Goal: Information Seeking & Learning: Learn about a topic

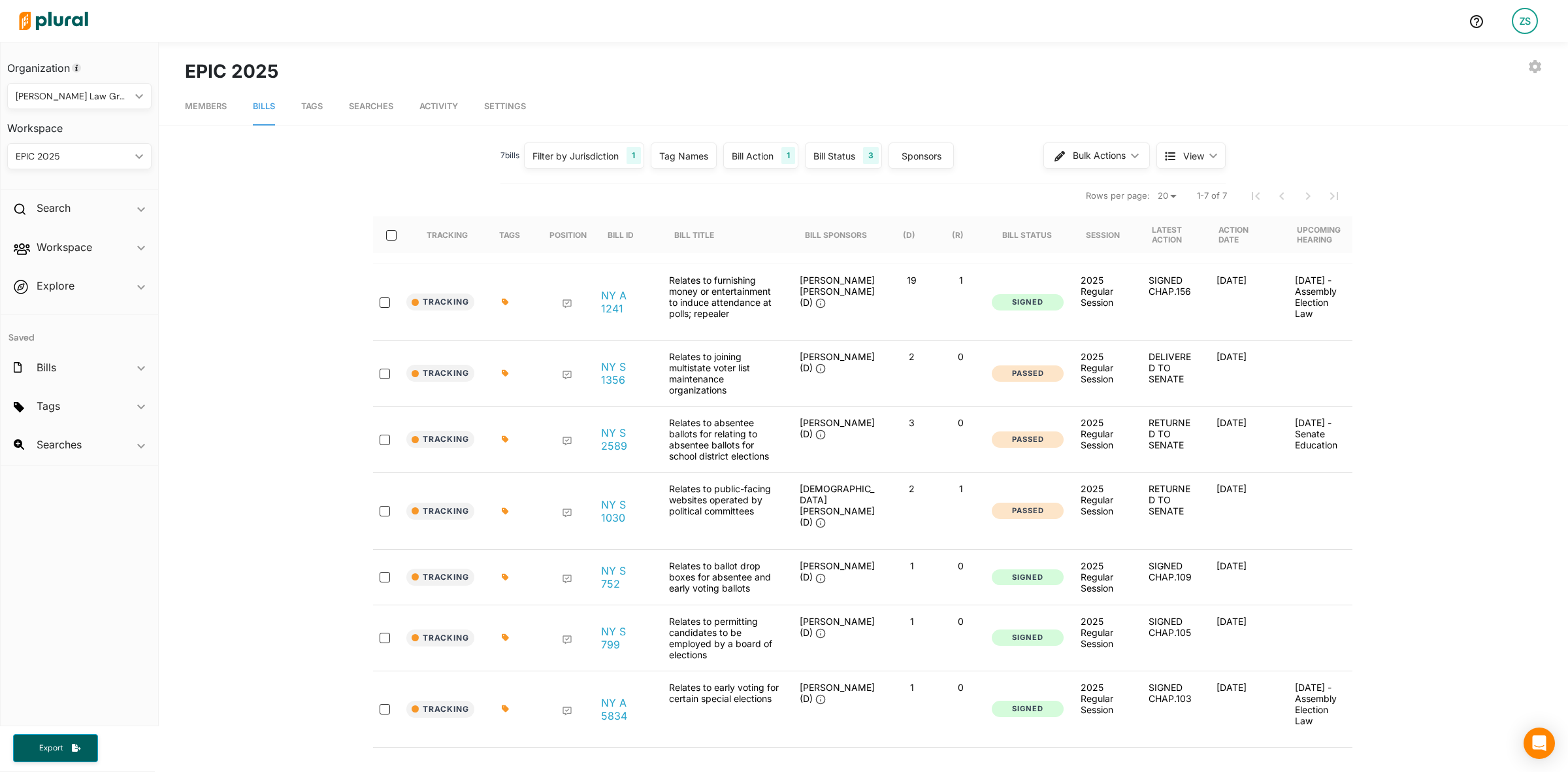
click at [606, 157] on div "Filter by Jurisdiction" at bounding box center [575, 155] width 86 height 14
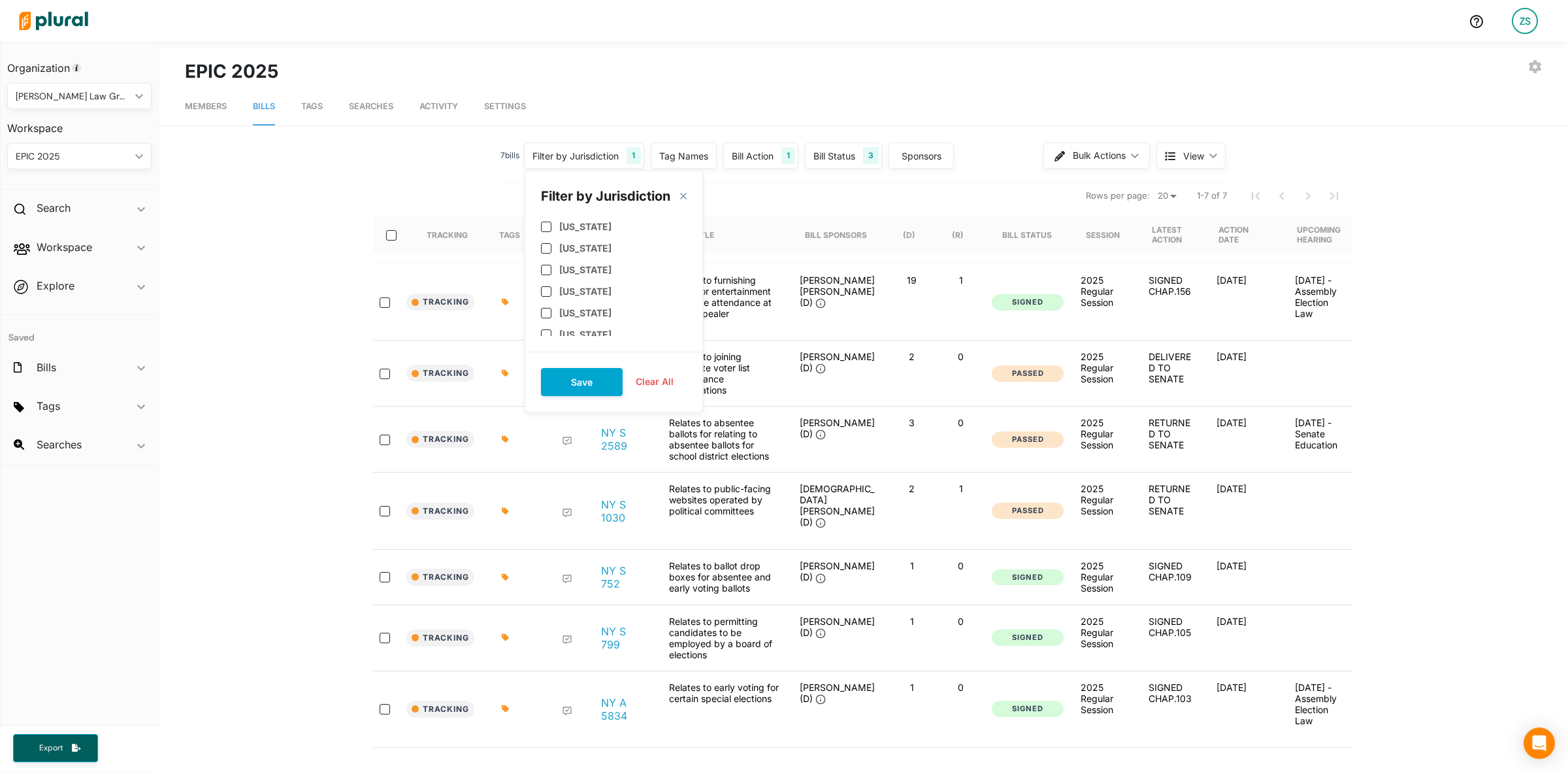
click at [829, 116] on nav "Members Bills Tags Searches Activity Settings" at bounding box center [863, 105] width 1409 height 40
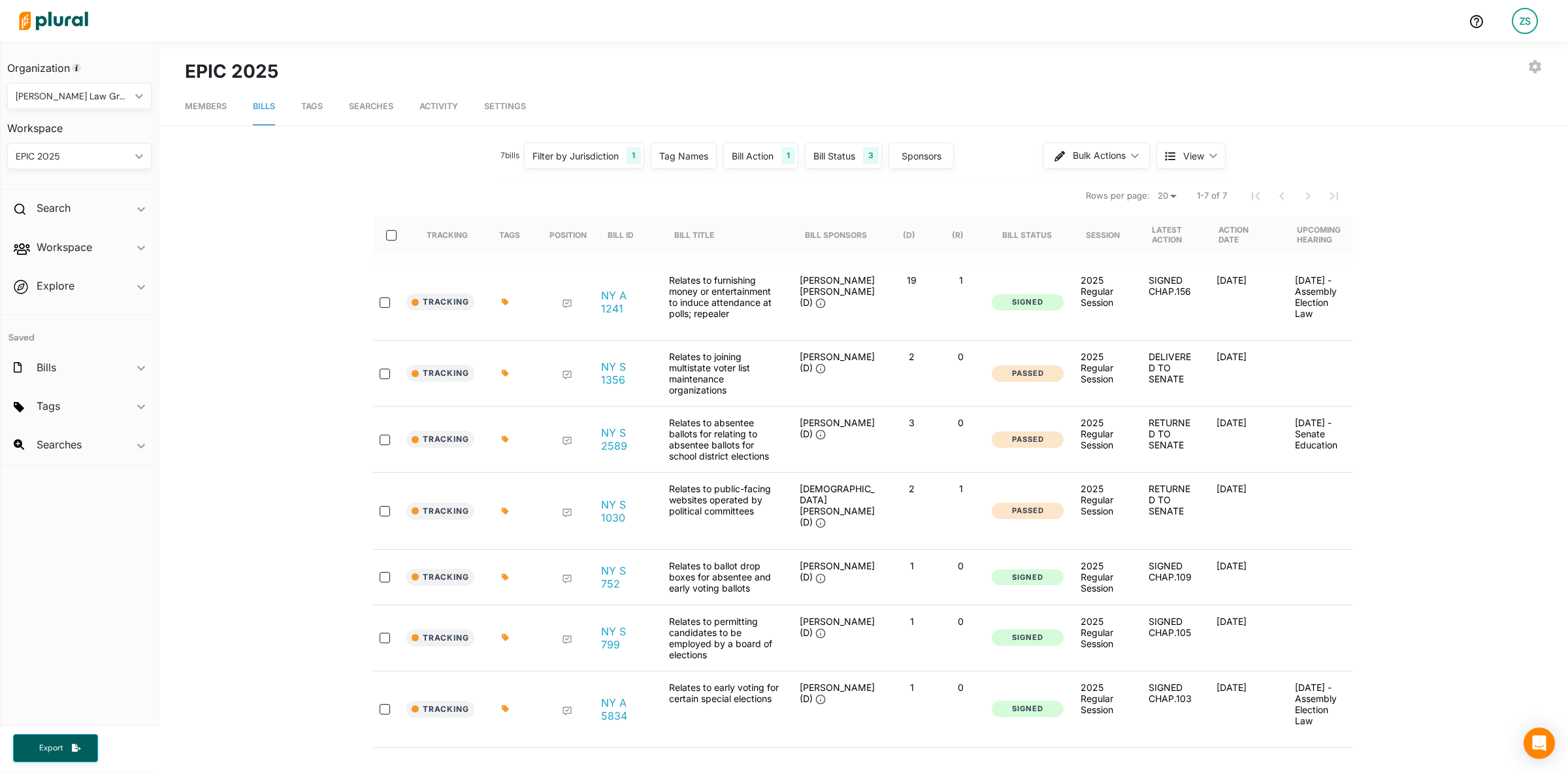
click at [851, 149] on div "Bill Status" at bounding box center [835, 155] width 42 height 14
click at [775, 155] on div "Bill Action 1" at bounding box center [761, 155] width 75 height 26
click at [740, 274] on input "[DATE]" at bounding box center [774, 277] width 79 height 25
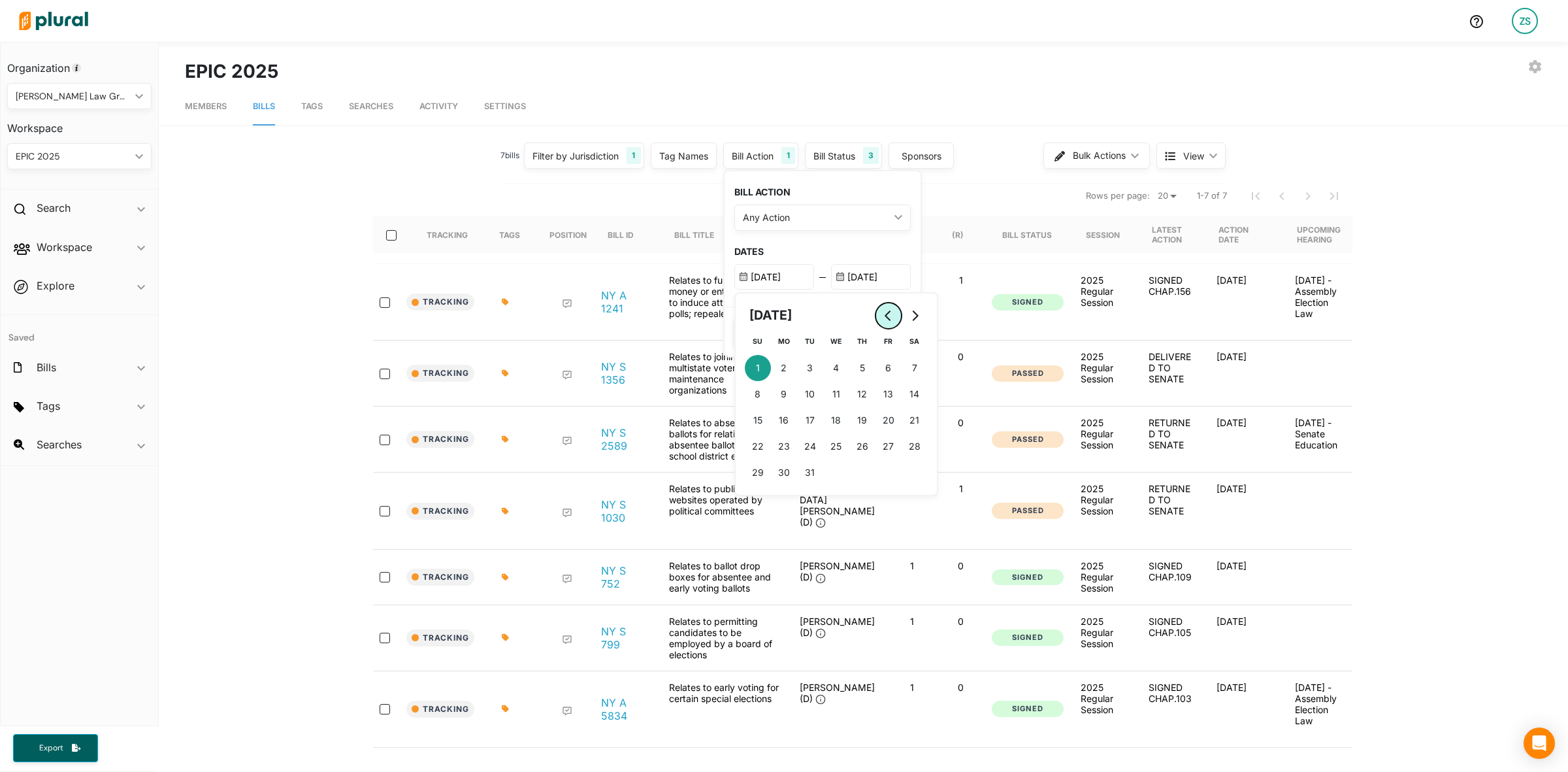
click at [884, 313] on icon "Go to previous month" at bounding box center [889, 316] width 10 height 10
click at [876, 318] on button "Go to previous month" at bounding box center [889, 316] width 26 height 26
click at [876, 316] on button "Go to previous month" at bounding box center [889, 316] width 26 height 26
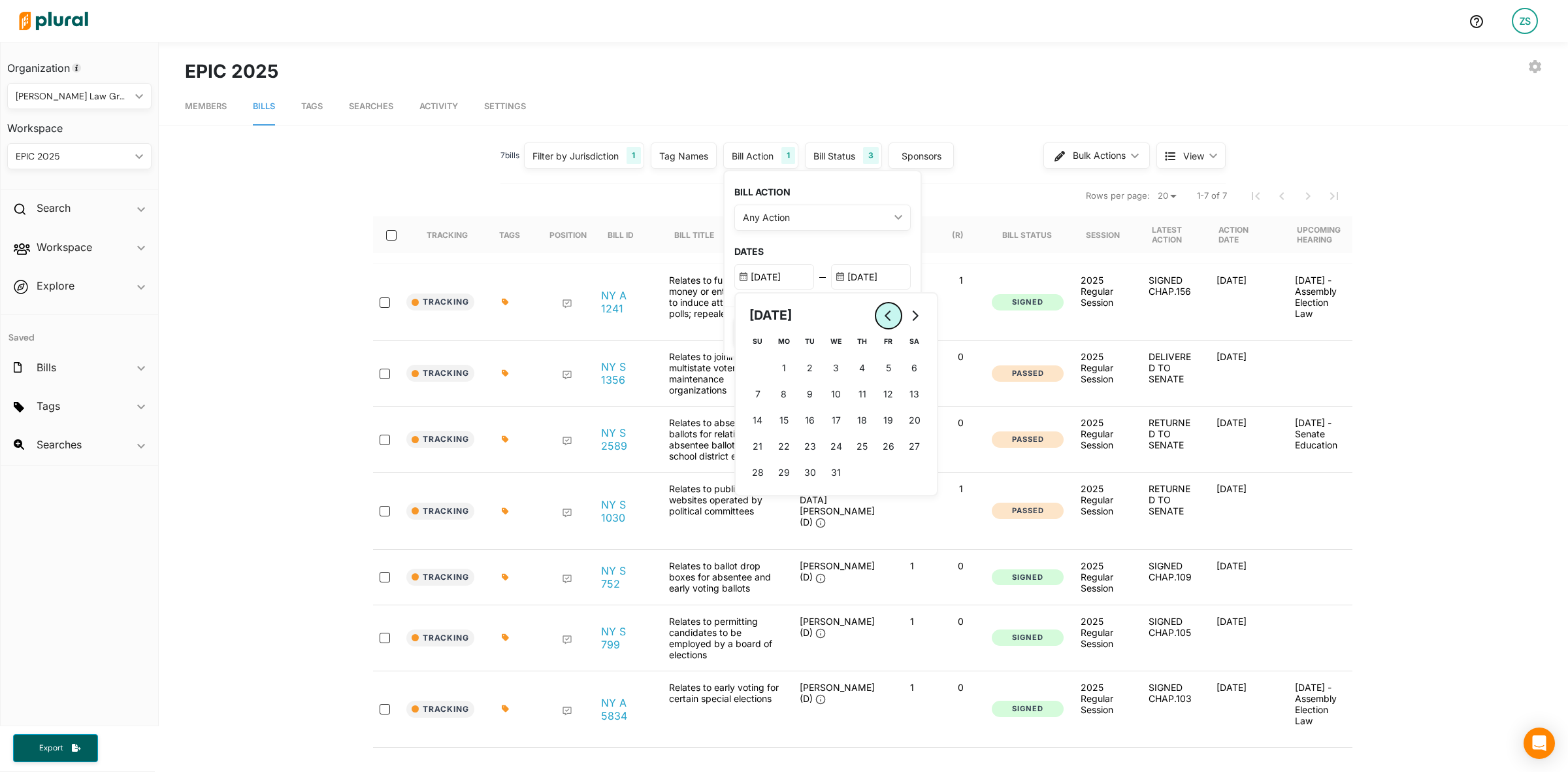
click at [876, 315] on button "Go to previous month" at bounding box center [889, 316] width 26 height 26
click at [876, 313] on button "Go to previous month" at bounding box center [889, 316] width 26 height 26
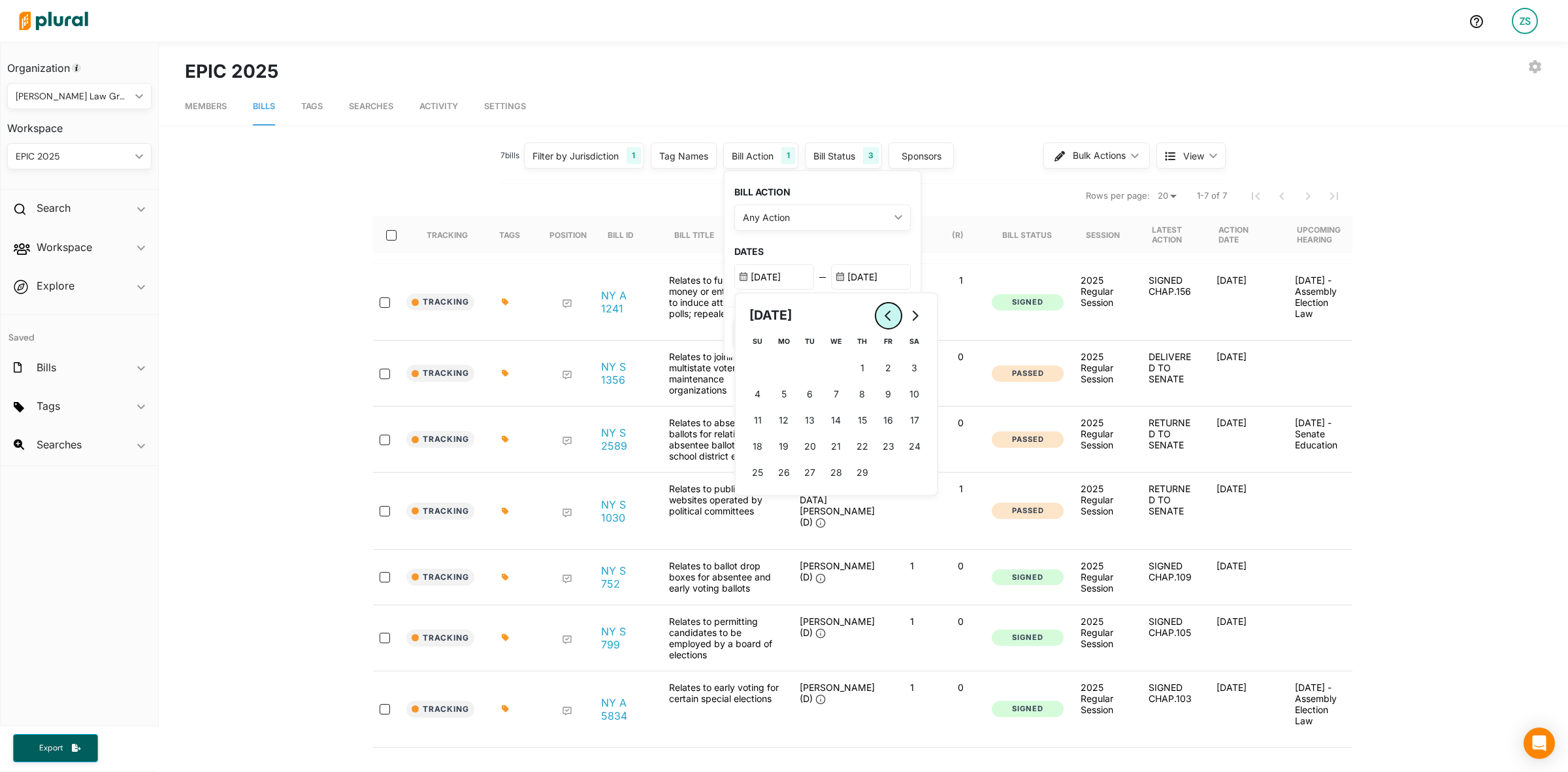
click at [876, 313] on button "Go to previous month" at bounding box center [889, 316] width 26 height 26
click at [876, 312] on button "Go to previous month" at bounding box center [889, 316] width 26 height 26
click at [795, 279] on input "[DATE]" at bounding box center [774, 277] width 79 height 25
type input "2023"
click at [767, 331] on button "Save" at bounding box center [764, 331] width 59 height 28
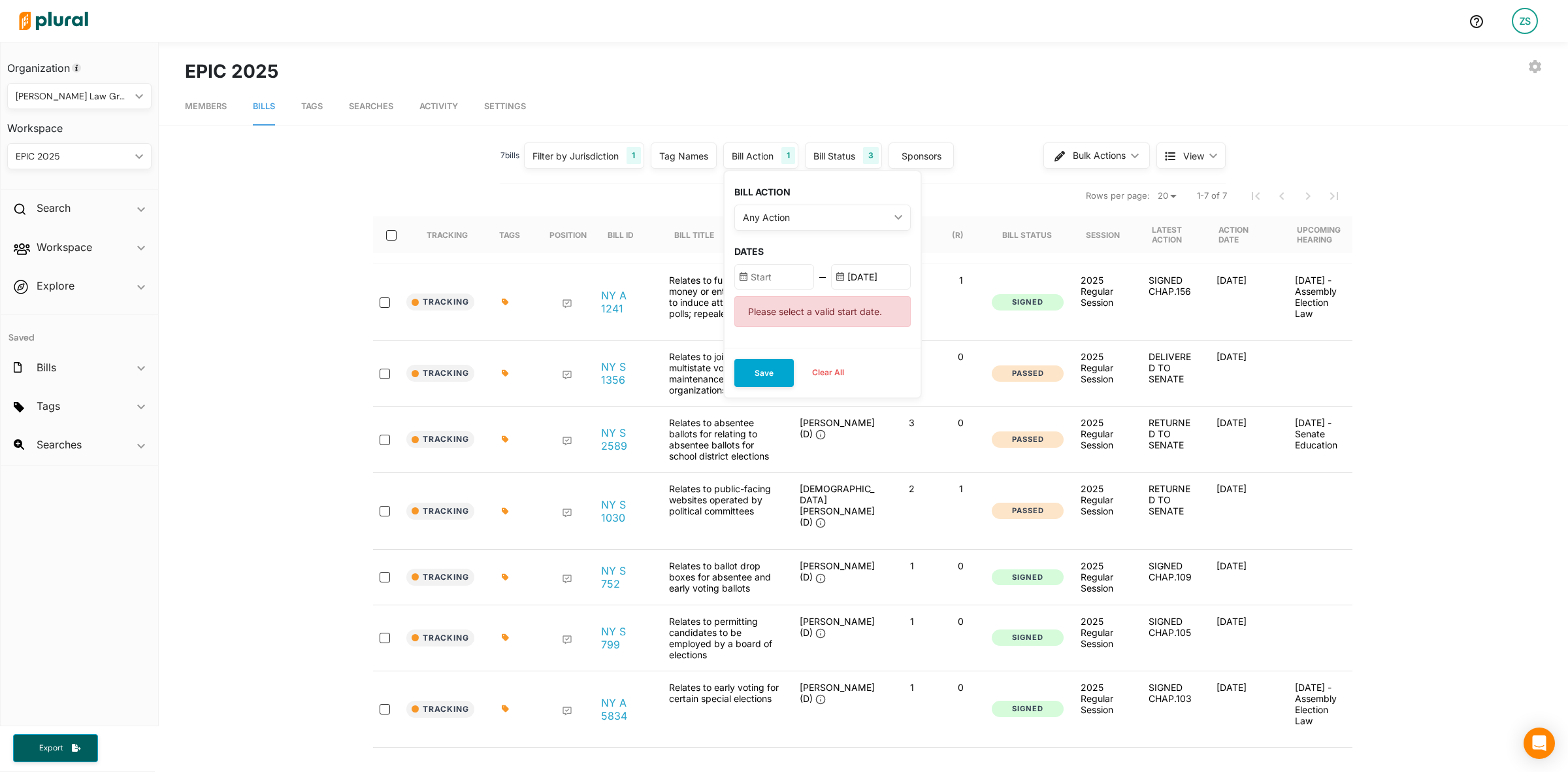
click at [772, 282] on input "text" at bounding box center [774, 277] width 79 height 25
click at [876, 309] on button "Go to previous month" at bounding box center [889, 316] width 26 height 26
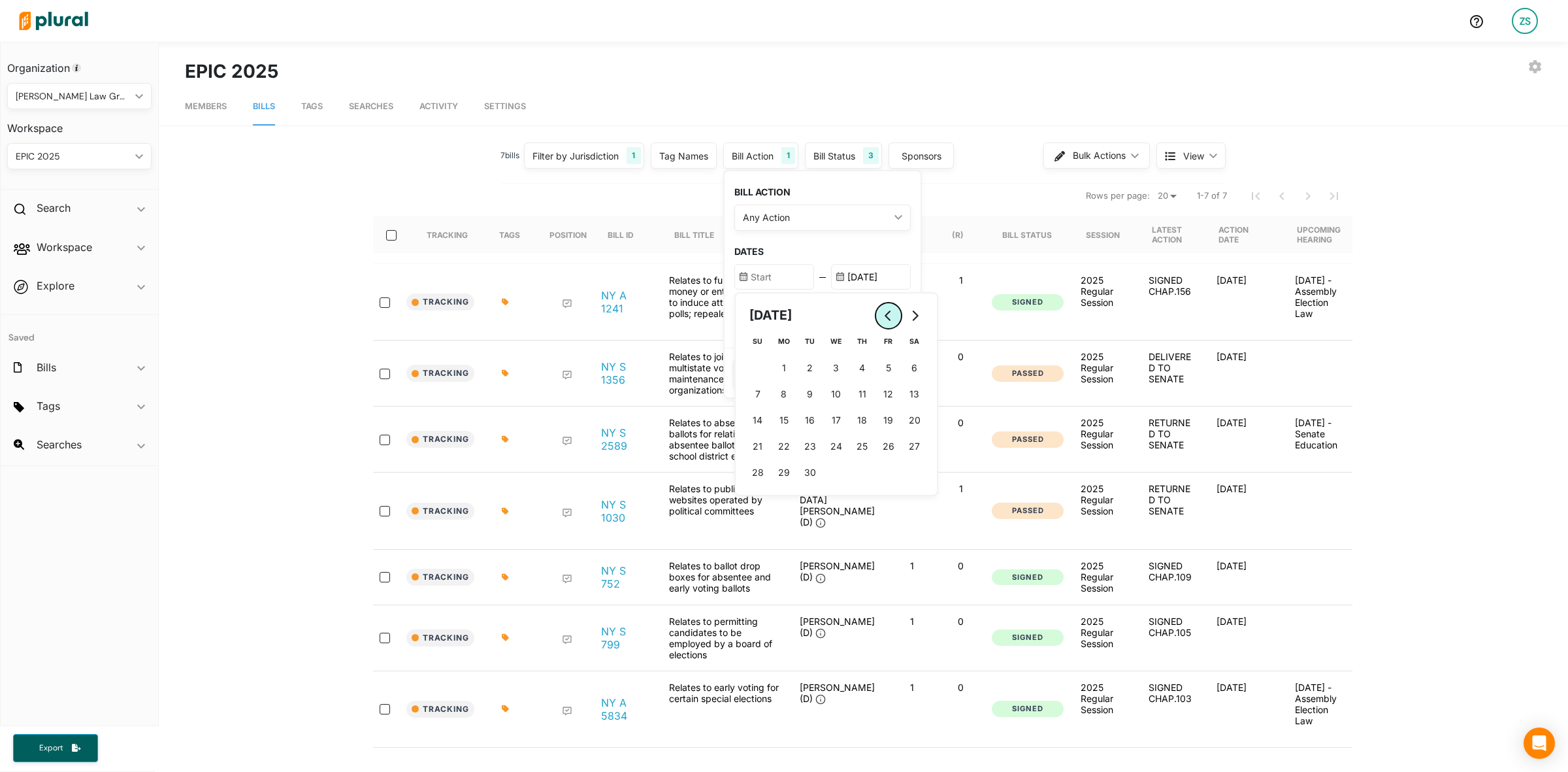
click at [876, 309] on button "Go to previous month" at bounding box center [889, 316] width 26 height 26
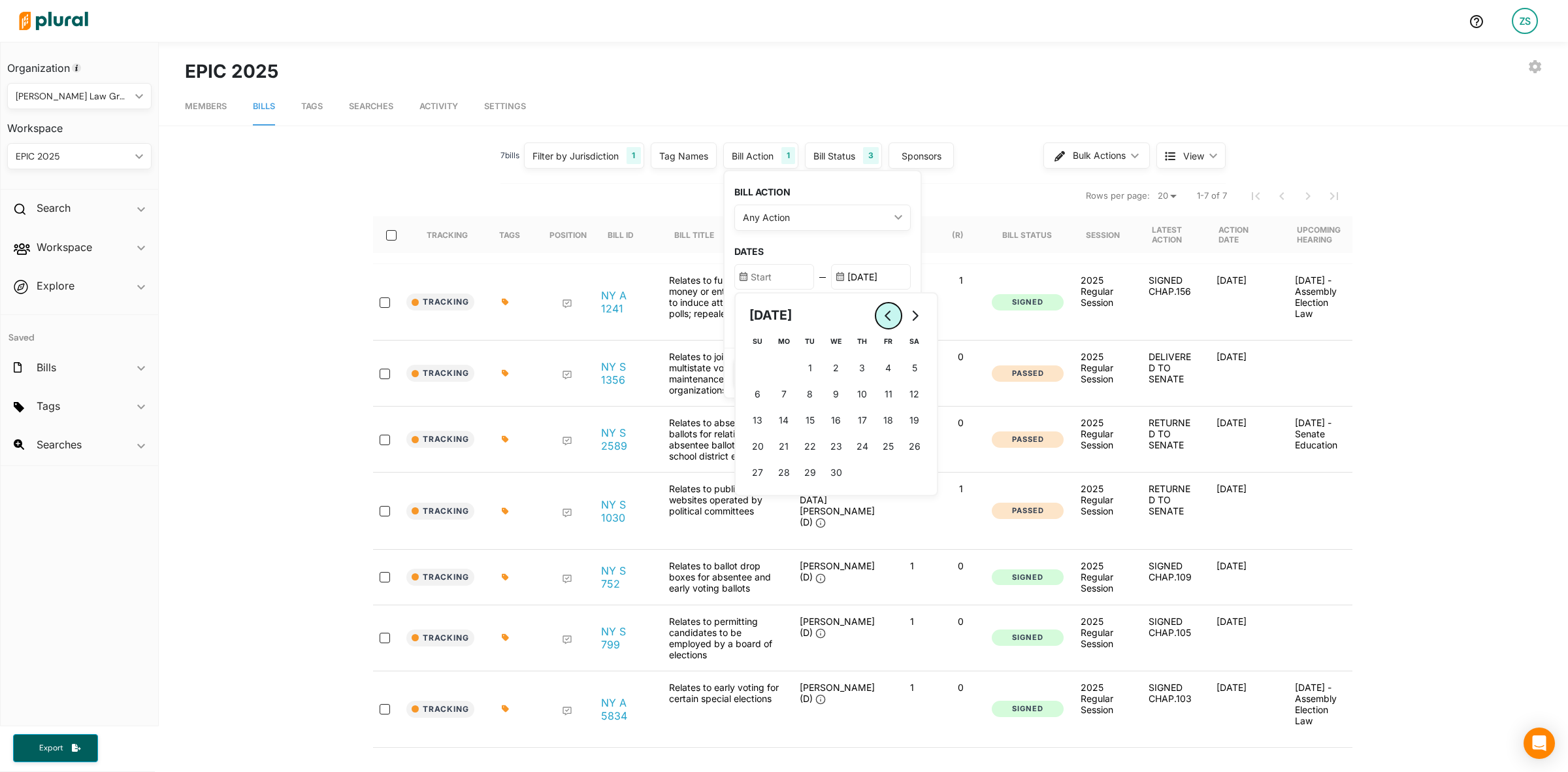
click at [876, 309] on button "Go to previous month" at bounding box center [889, 316] width 26 height 26
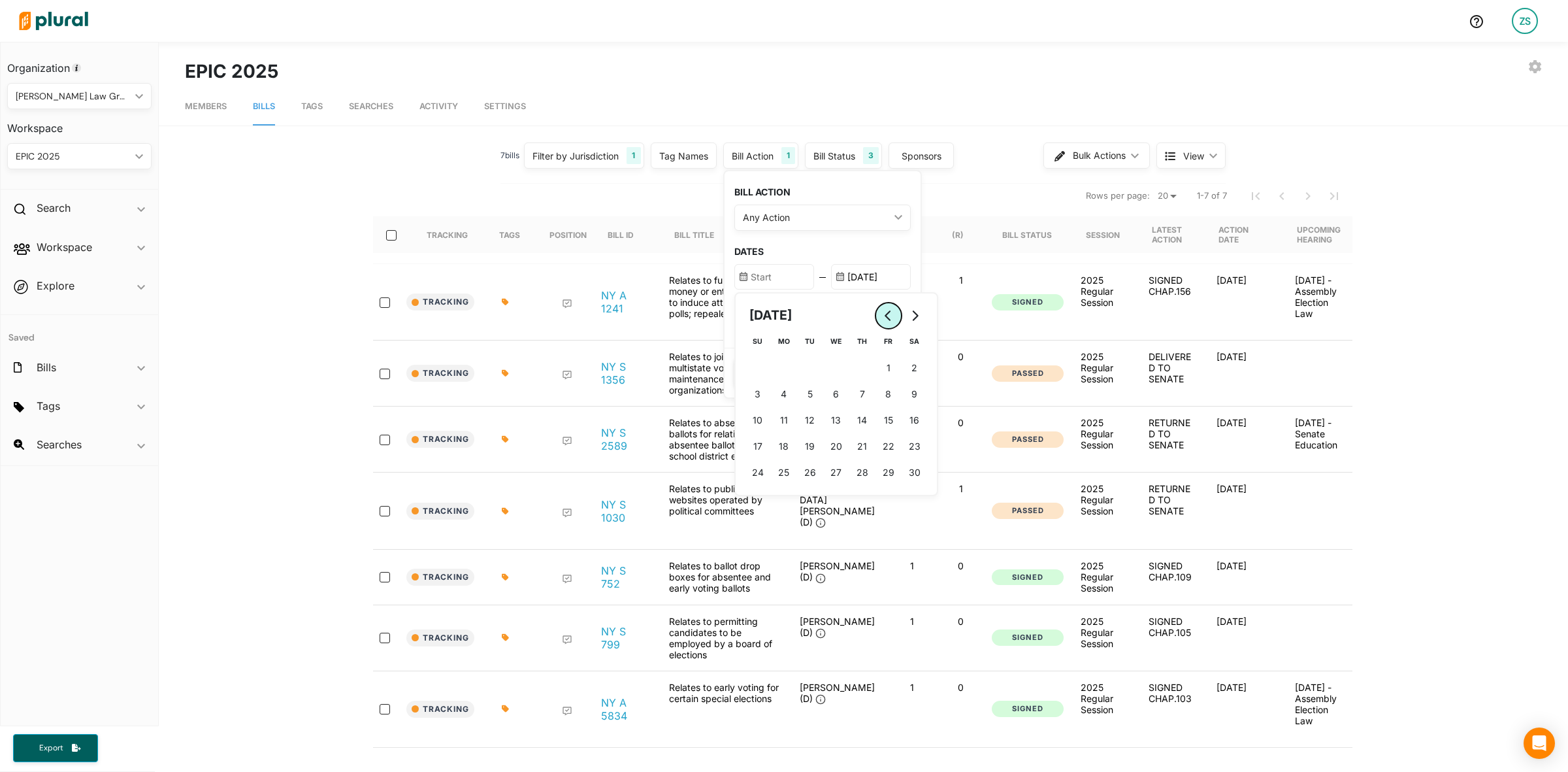
click at [876, 309] on button "Go to previous month" at bounding box center [889, 316] width 26 height 26
click at [876, 308] on button "Go to previous month" at bounding box center [889, 316] width 26 height 26
click at [884, 311] on icon "Go to previous month" at bounding box center [889, 316] width 10 height 10
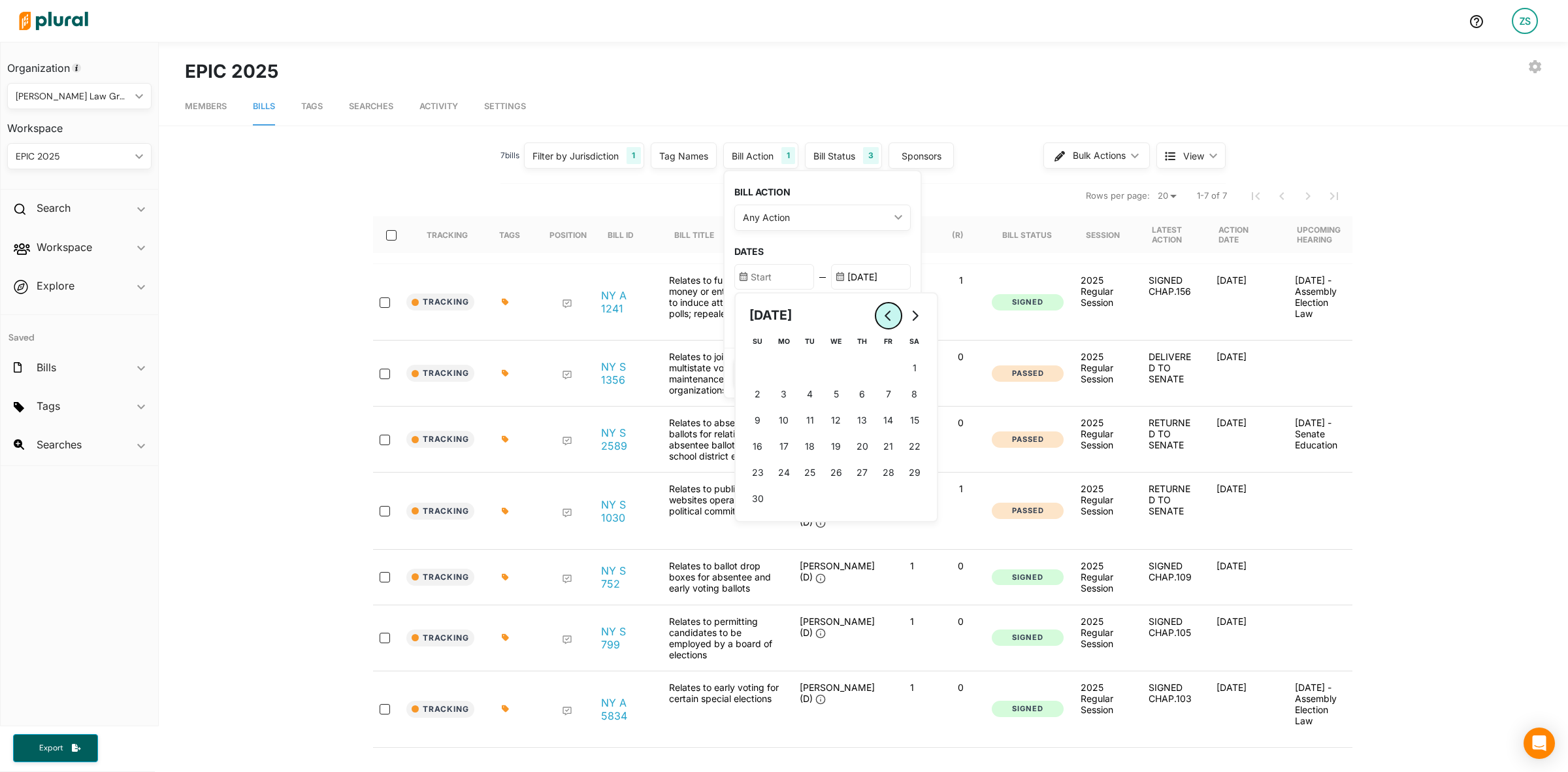
click at [884, 311] on icon "Go to previous month" at bounding box center [889, 316] width 10 height 10
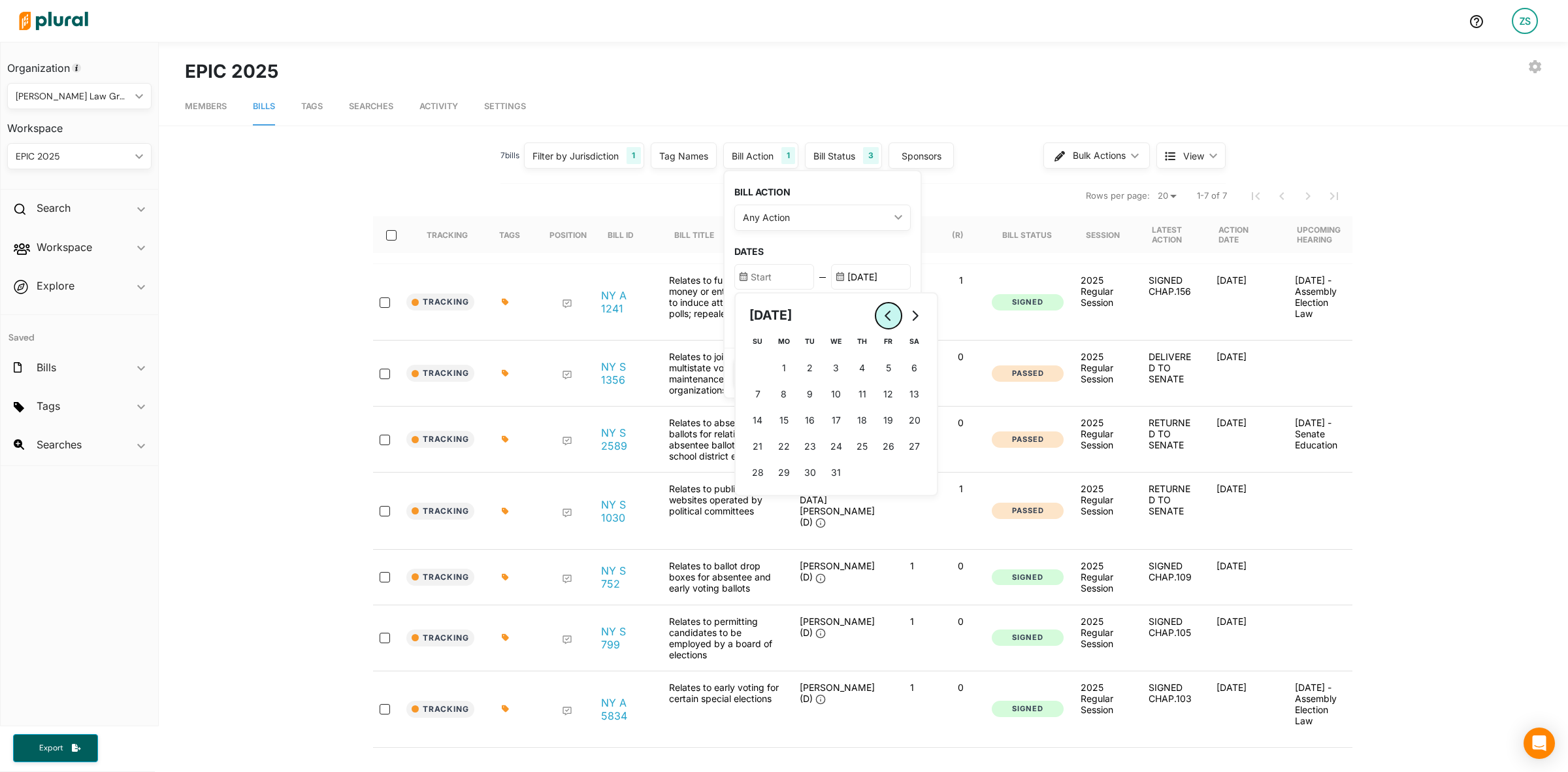
click at [884, 311] on icon "Go to previous month" at bounding box center [889, 316] width 10 height 10
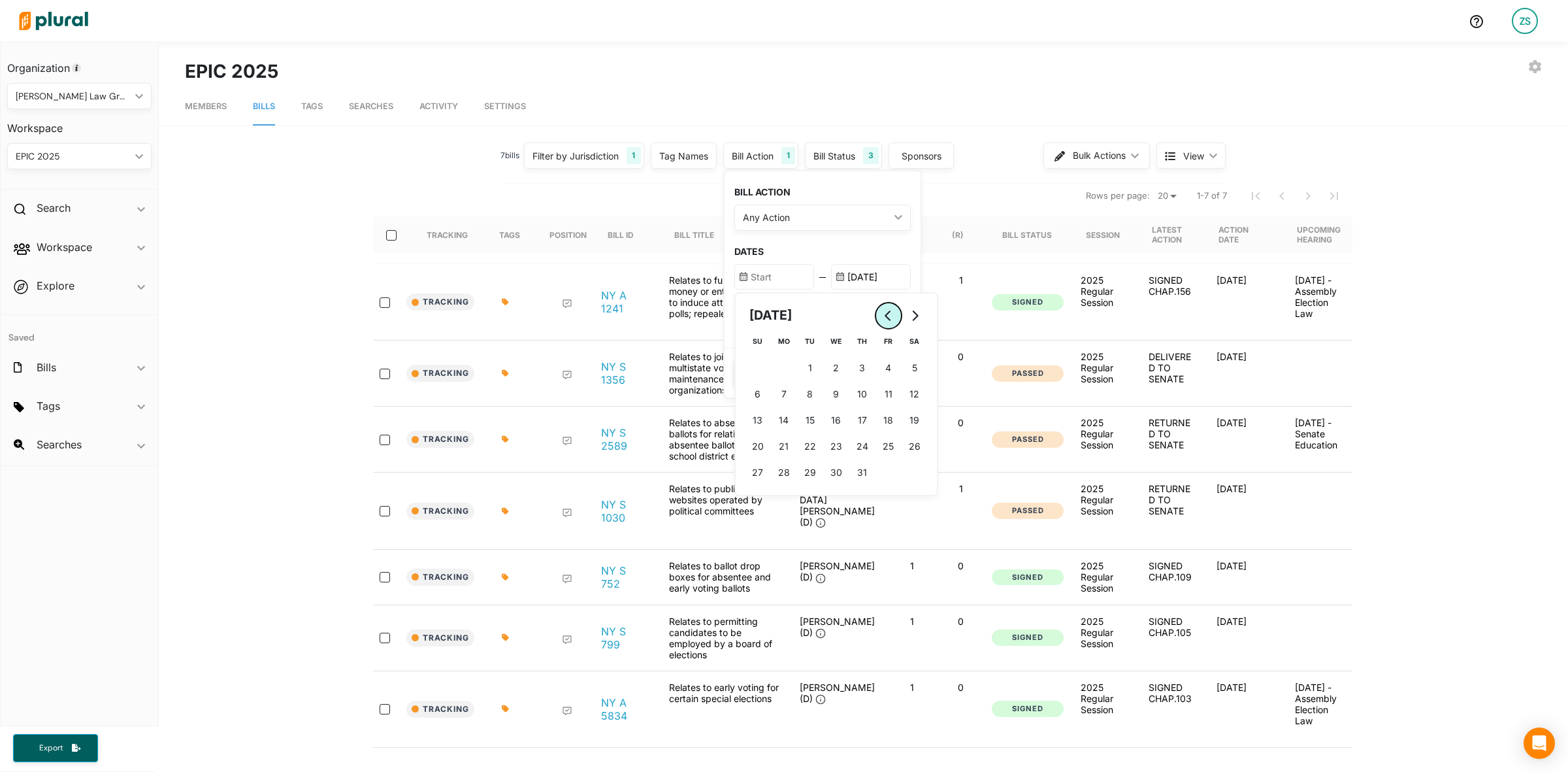
click at [884, 311] on icon "Go to previous month" at bounding box center [889, 316] width 10 height 10
click at [907, 306] on button "Go to next month" at bounding box center [915, 316] width 26 height 26
click at [887, 311] on icon "Go to previous month" at bounding box center [889, 316] width 10 height 10
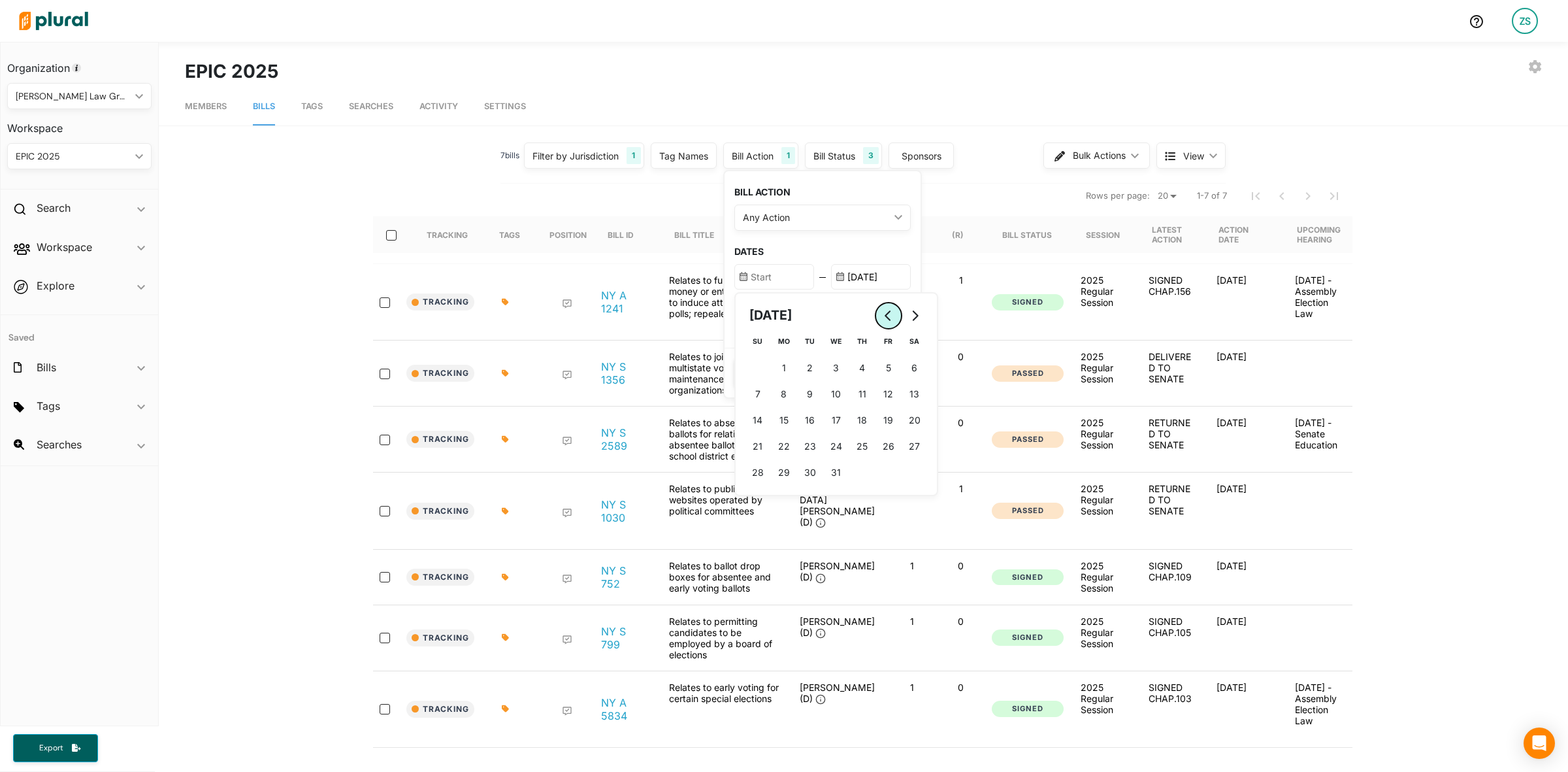
click at [887, 311] on icon "Go to previous month" at bounding box center [889, 316] width 10 height 10
click at [758, 365] on button "1 [DATE] ([DATE])" at bounding box center [758, 368] width 26 height 26
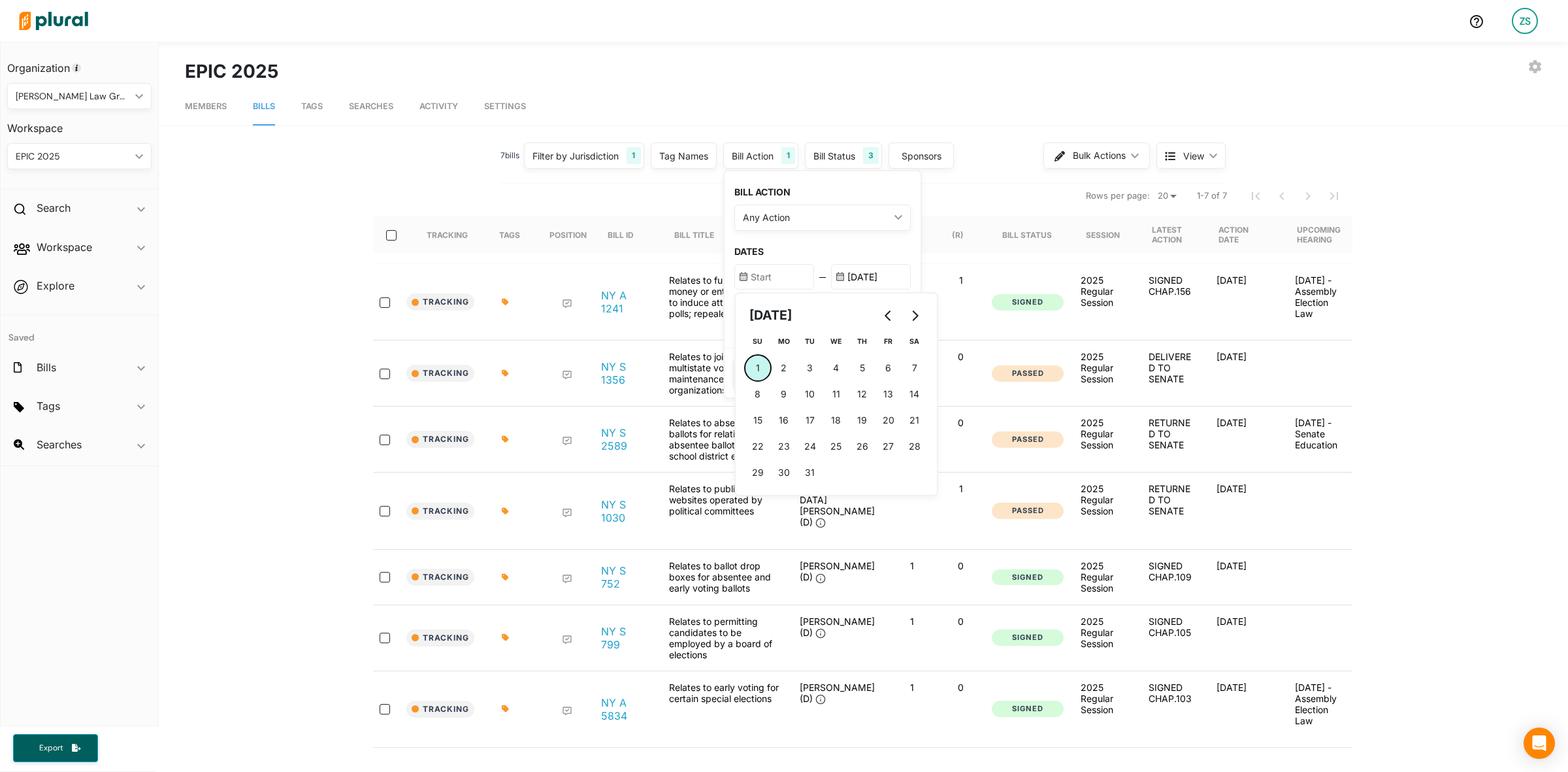
type input "[DATE]"
click at [819, 251] on h3 "DATES" at bounding box center [822, 251] width 176 height 11
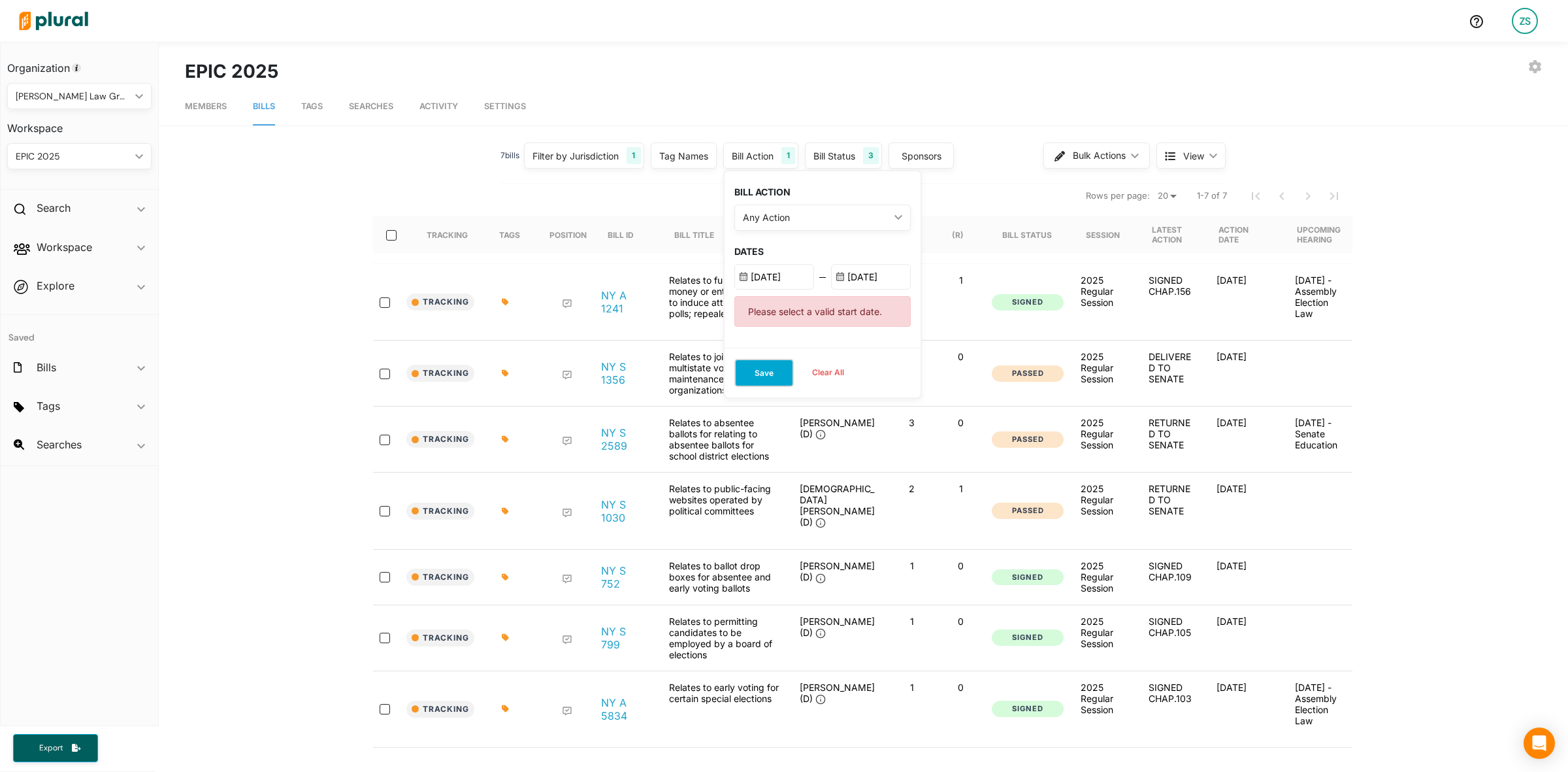
click at [773, 363] on button "Save" at bounding box center [764, 373] width 59 height 28
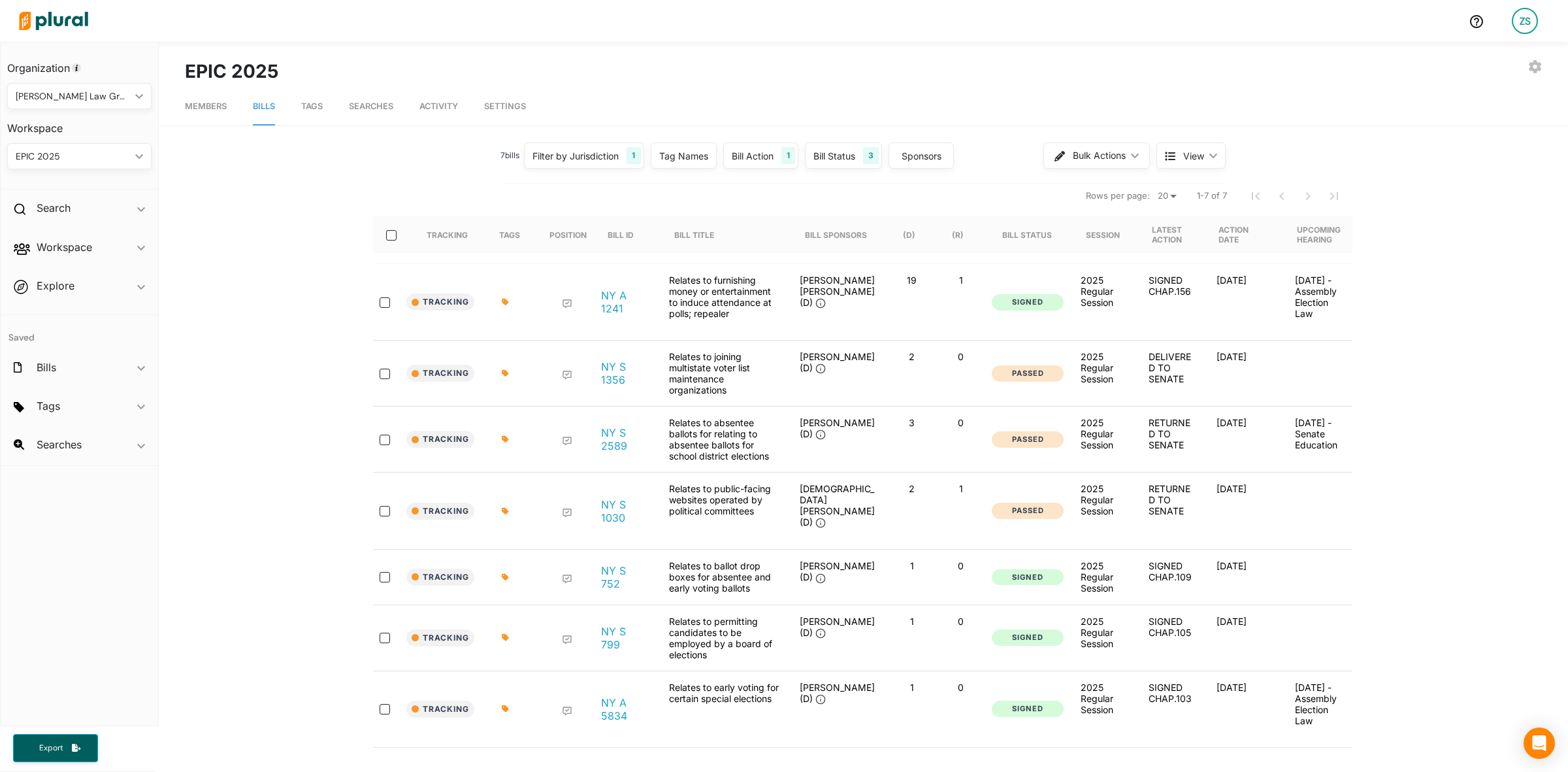
click at [634, 155] on div "1" at bounding box center [633, 156] width 14 height 17
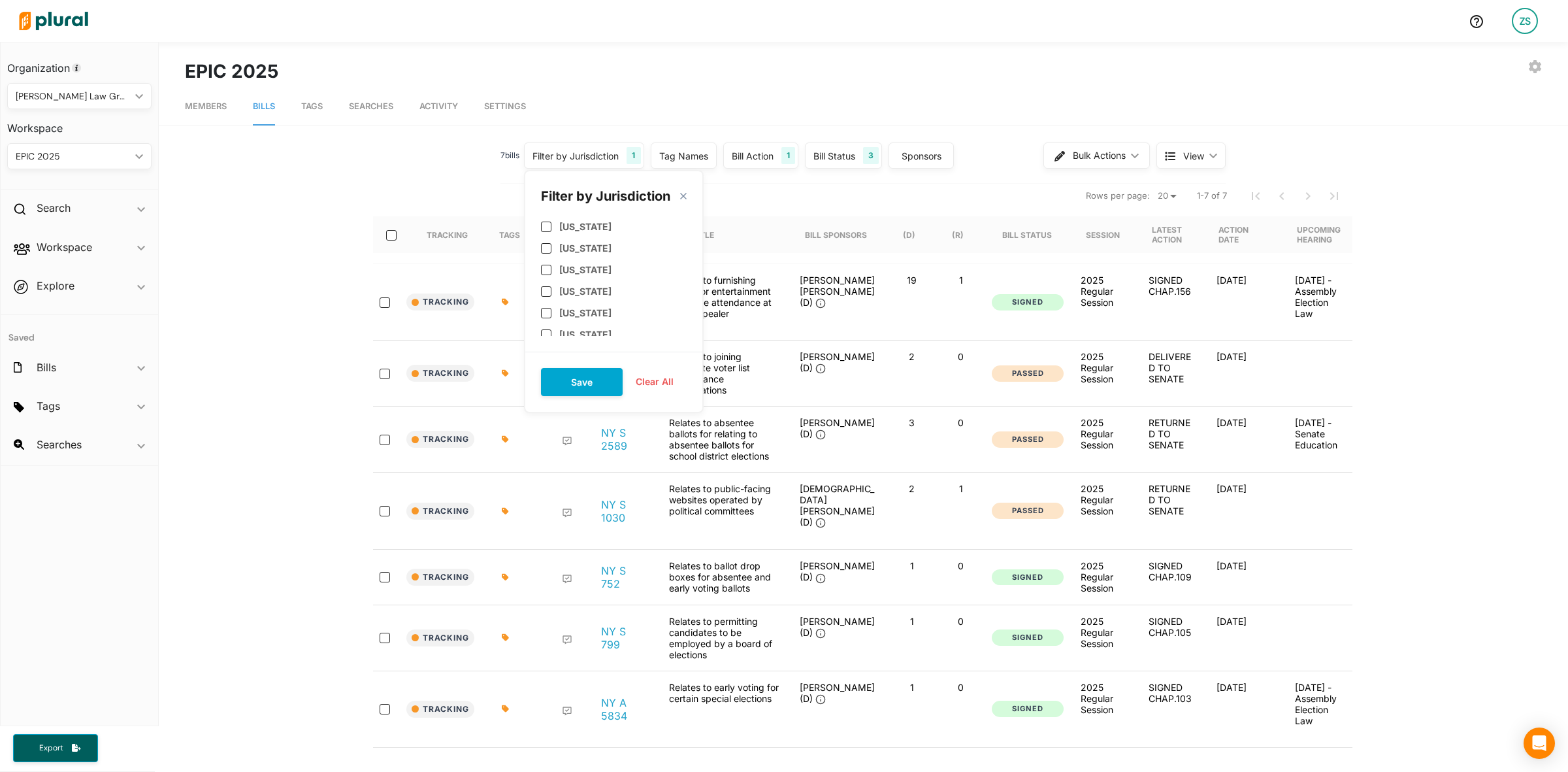
click at [370, 161] on div "7 bill s Filter by Jurisdiction 1 Filter by Jurisdiction close [US_STATE] [US_S…" at bounding box center [863, 443] width 1357 height 609
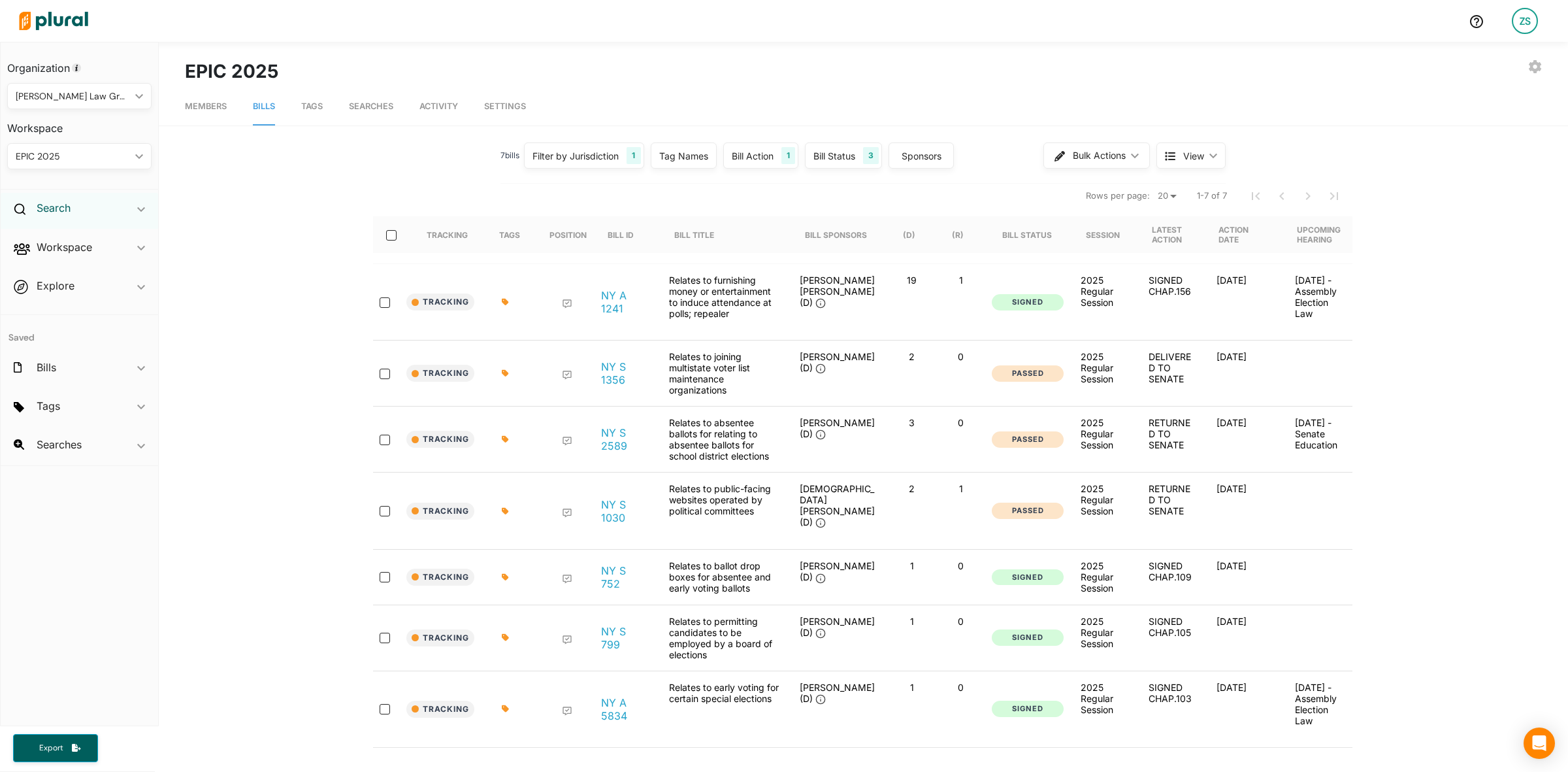
click at [60, 206] on h2 "Search" at bounding box center [53, 208] width 34 height 14
click at [59, 282] on h2 "Workspace" at bounding box center [64, 278] width 56 height 14
click at [371, 101] on span "Searches" at bounding box center [371, 106] width 45 height 10
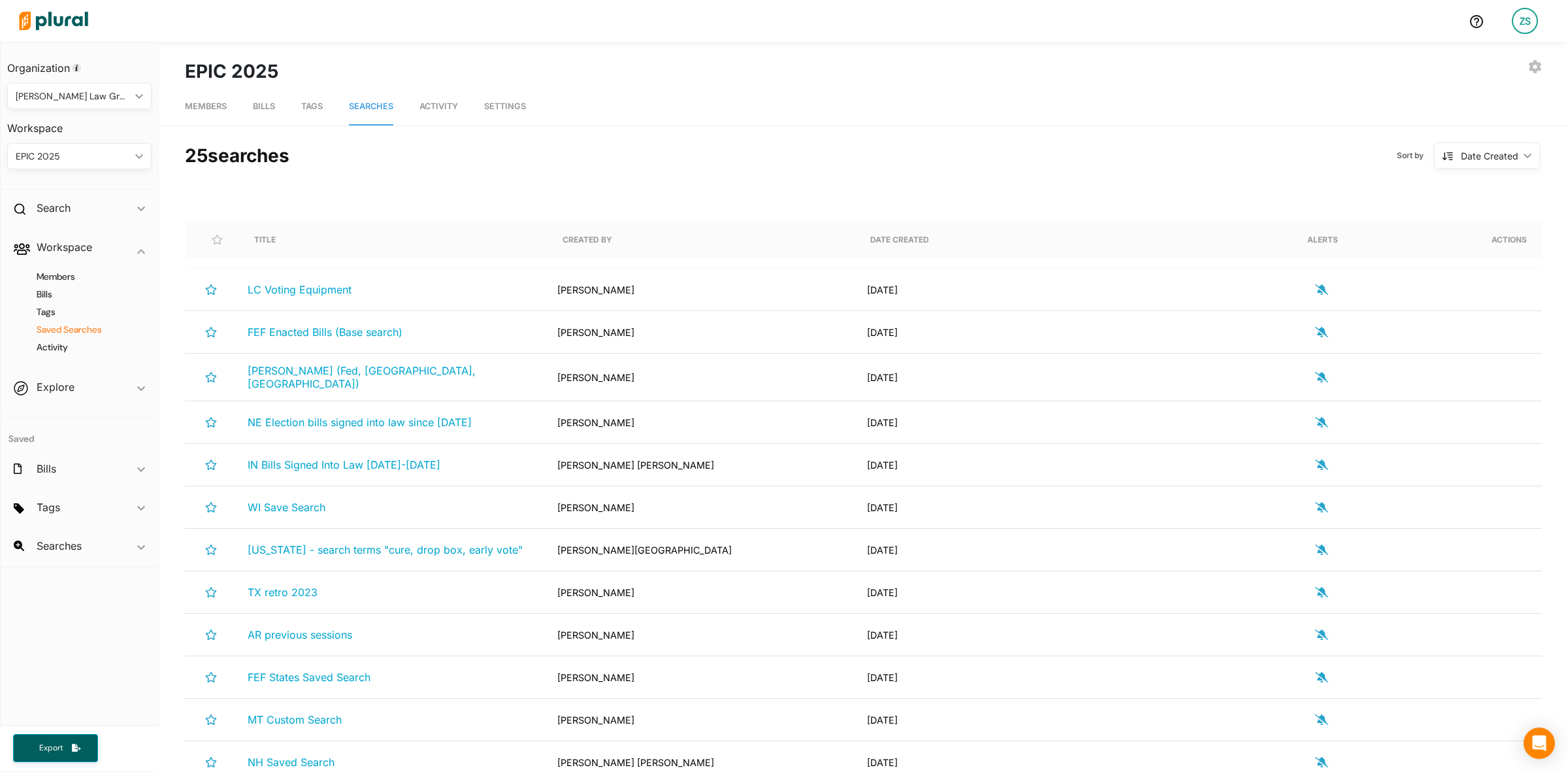
click at [257, 105] on span "Bills" at bounding box center [263, 106] width 22 height 10
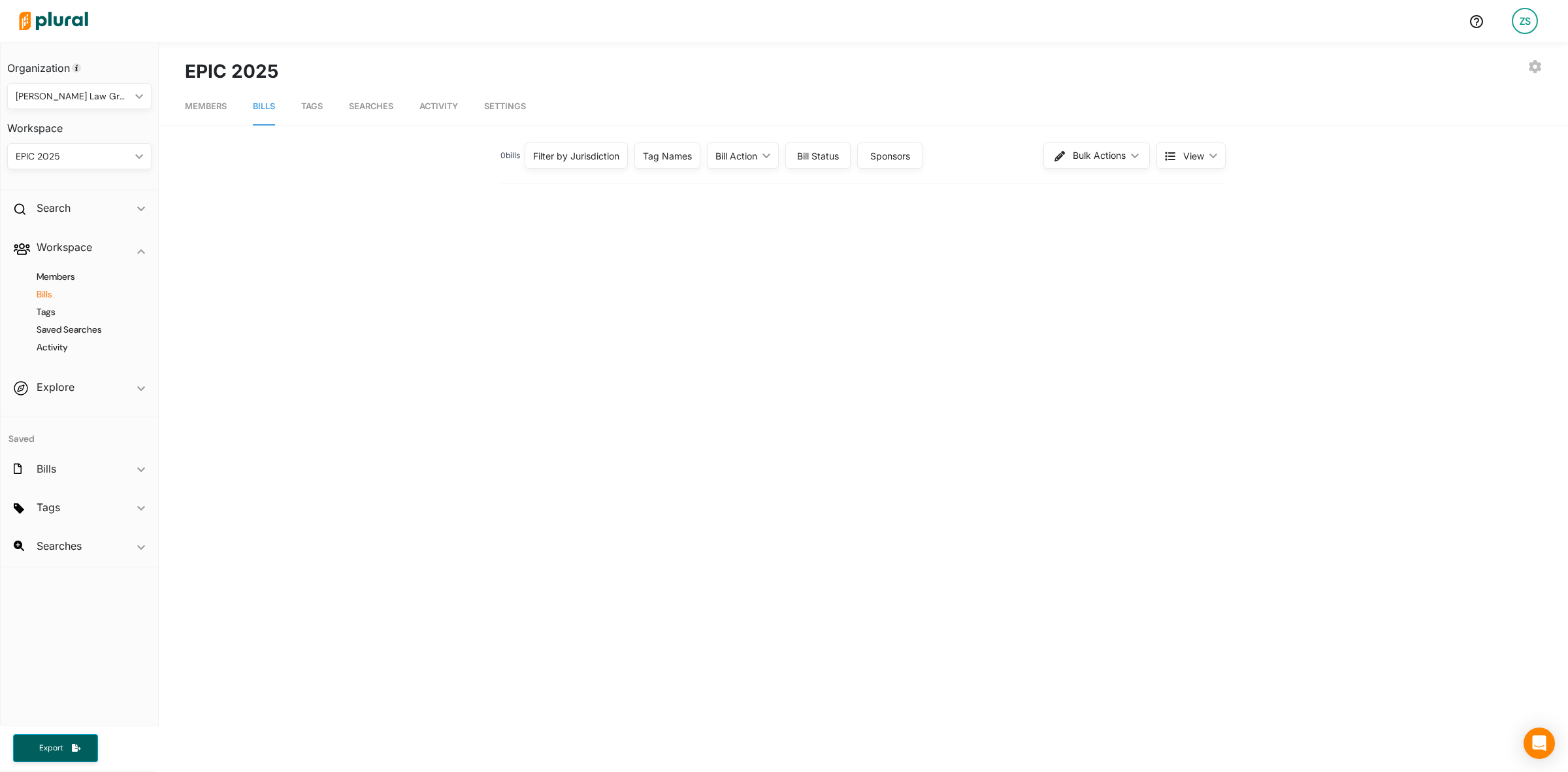
click at [1193, 155] on span "View" at bounding box center [1193, 155] width 21 height 14
click at [570, 164] on div "Filter by Jurisdiction" at bounding box center [576, 155] width 103 height 26
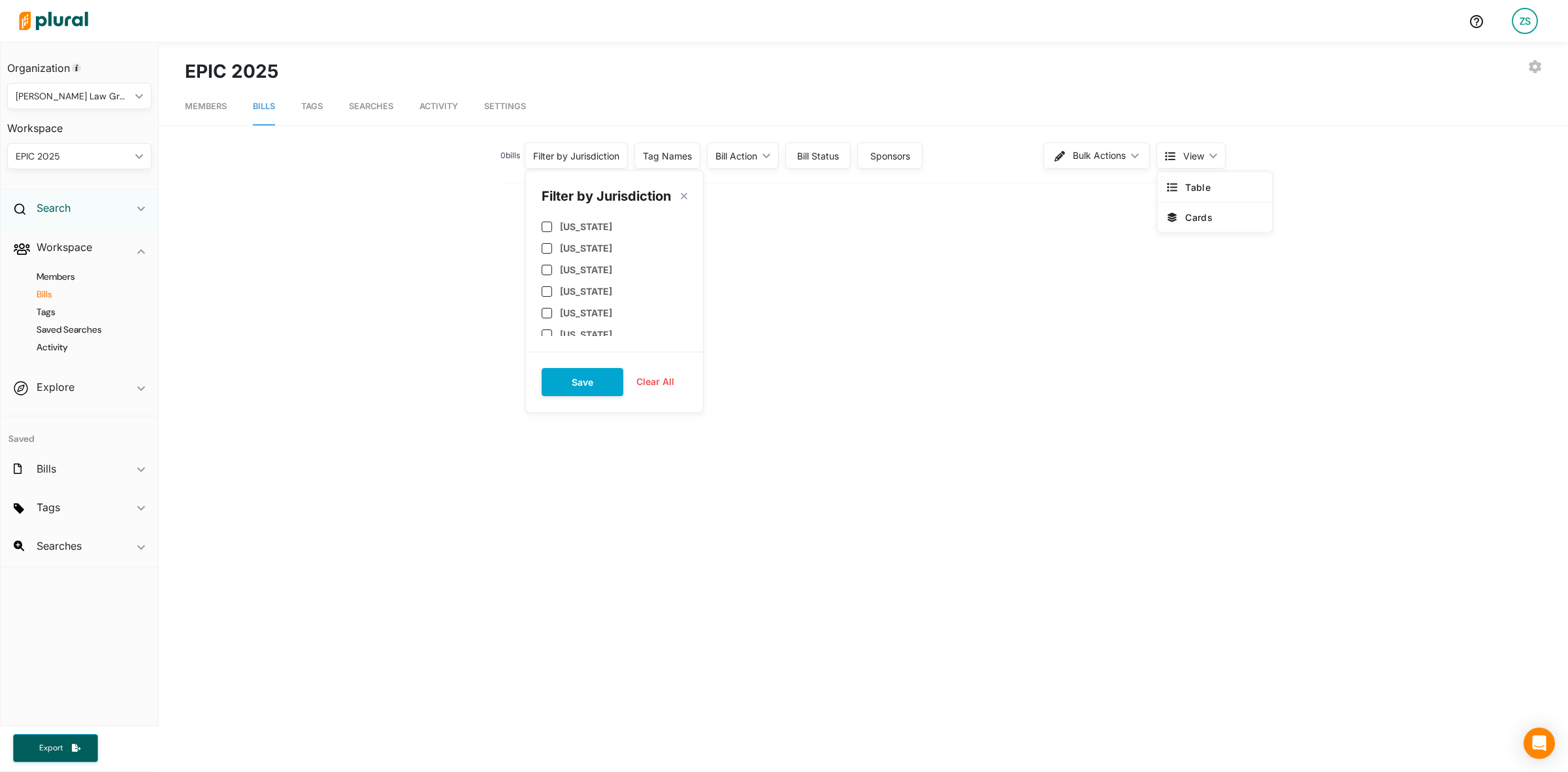
click at [58, 203] on h2 "Search" at bounding box center [53, 208] width 34 height 14
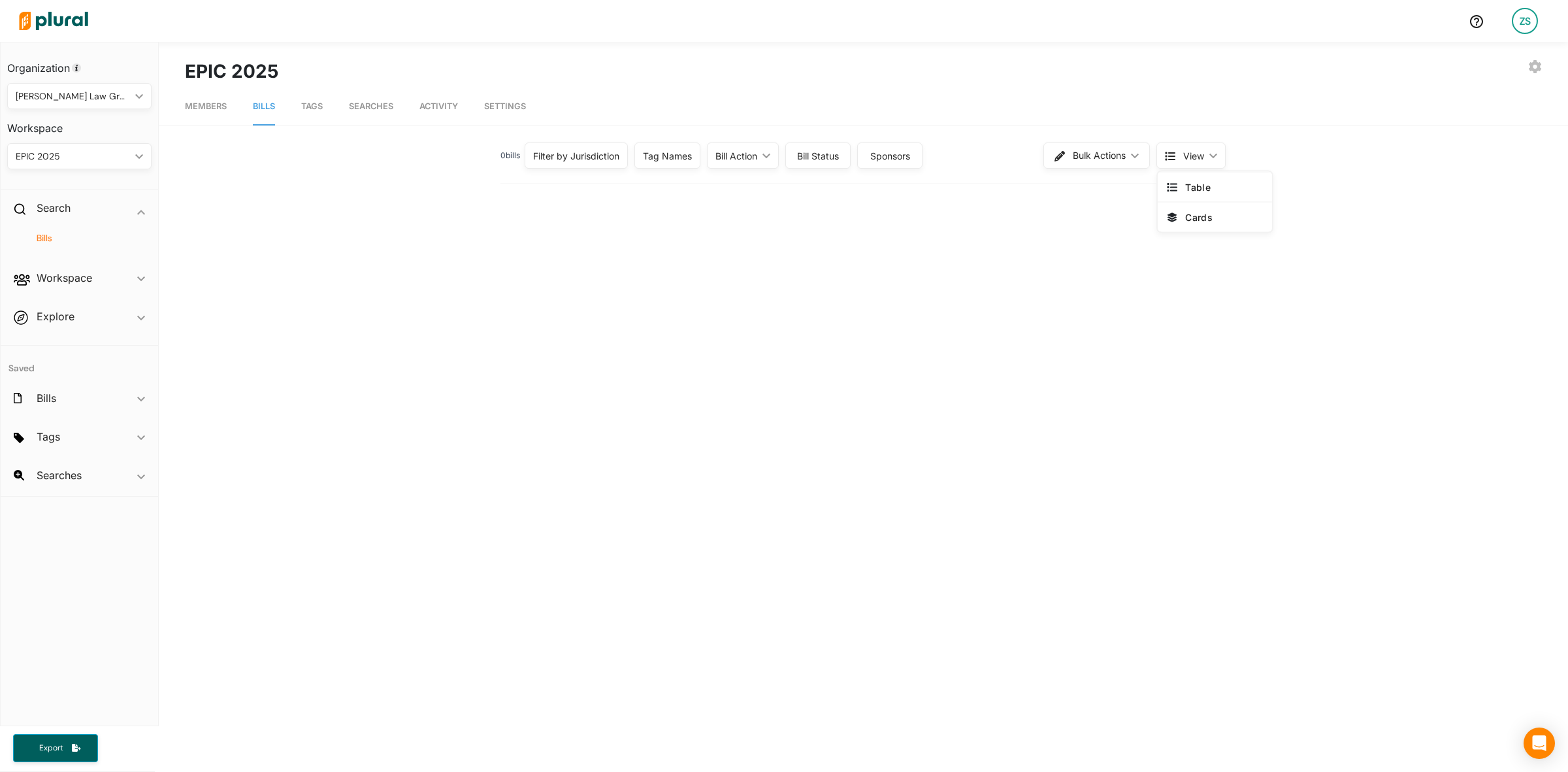
click at [48, 237] on h4 "Bills" at bounding box center [82, 238] width 125 height 12
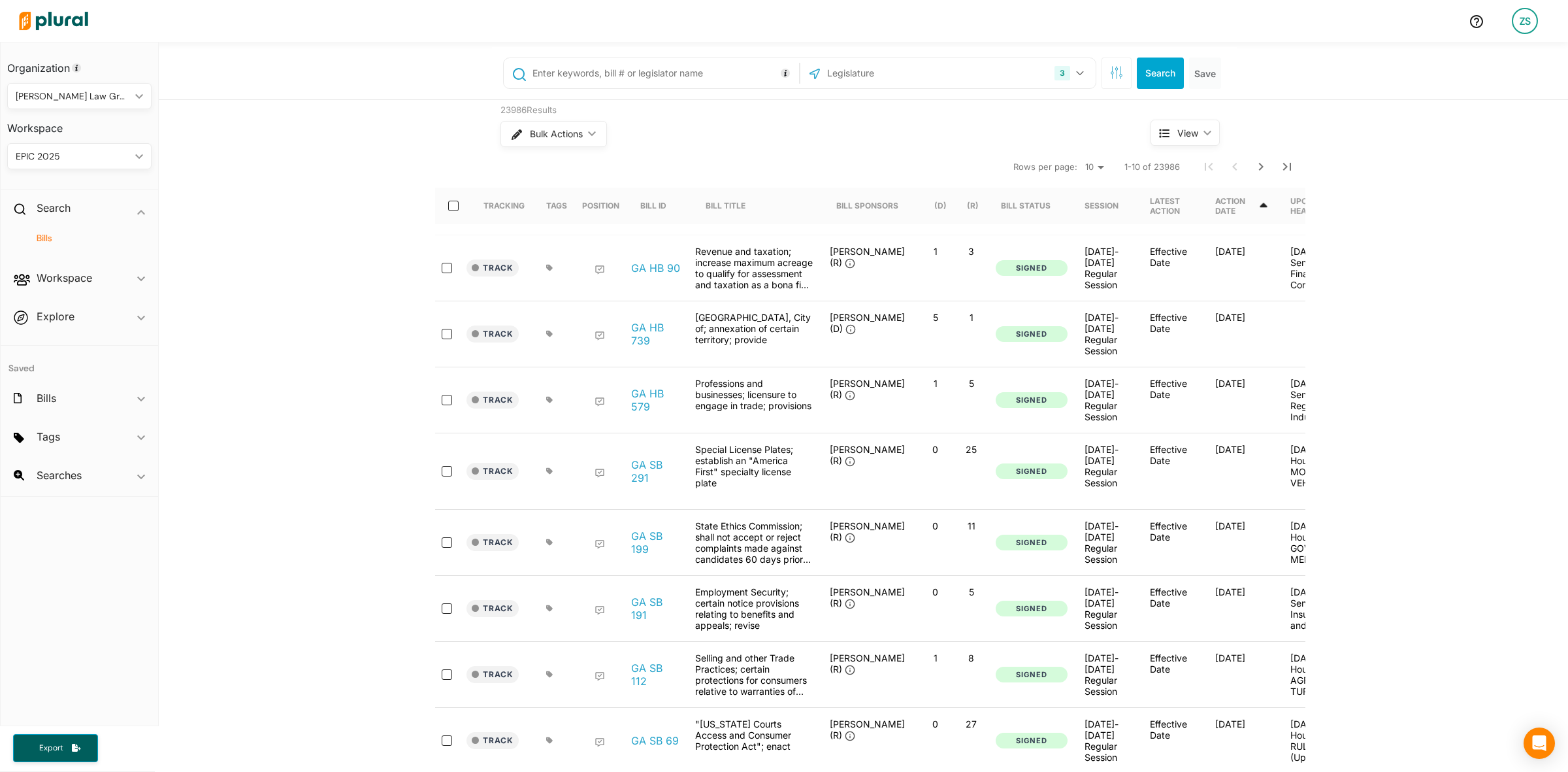
click at [606, 76] on input "text" at bounding box center [663, 73] width 265 height 25
type input "("vote" OR "voting") AND ("election" OR "elections" OR "mail-in" OR "ballot" OR…"
click at [879, 64] on input "text" at bounding box center [896, 73] width 140 height 25
click at [1076, 73] on icon "button" at bounding box center [1080, 73] width 8 height 5
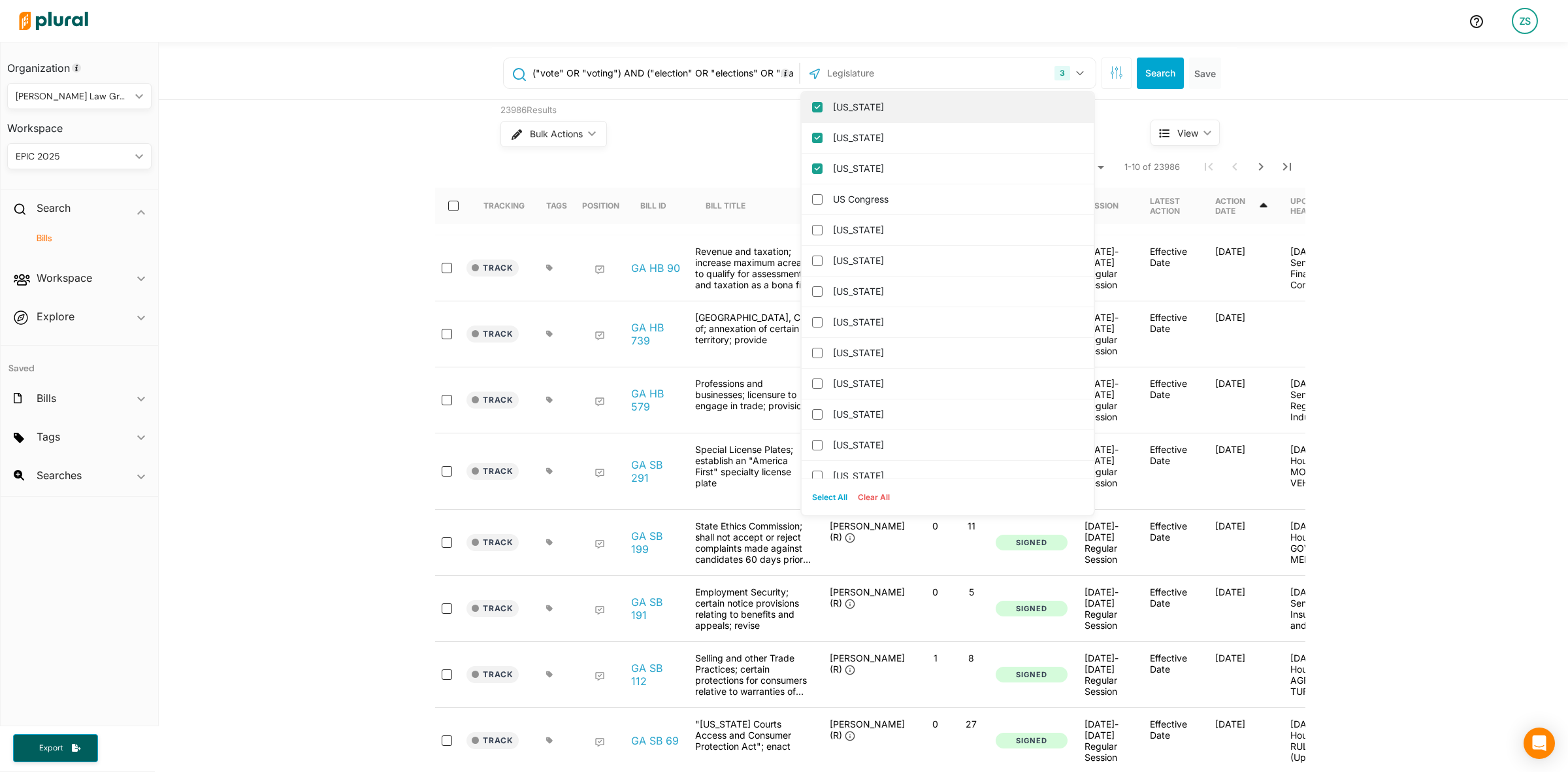
click at [812, 108] on input "[US_STATE]" at bounding box center [817, 107] width 10 height 10
click at [812, 141] on input "[US_STATE]" at bounding box center [817, 138] width 10 height 10
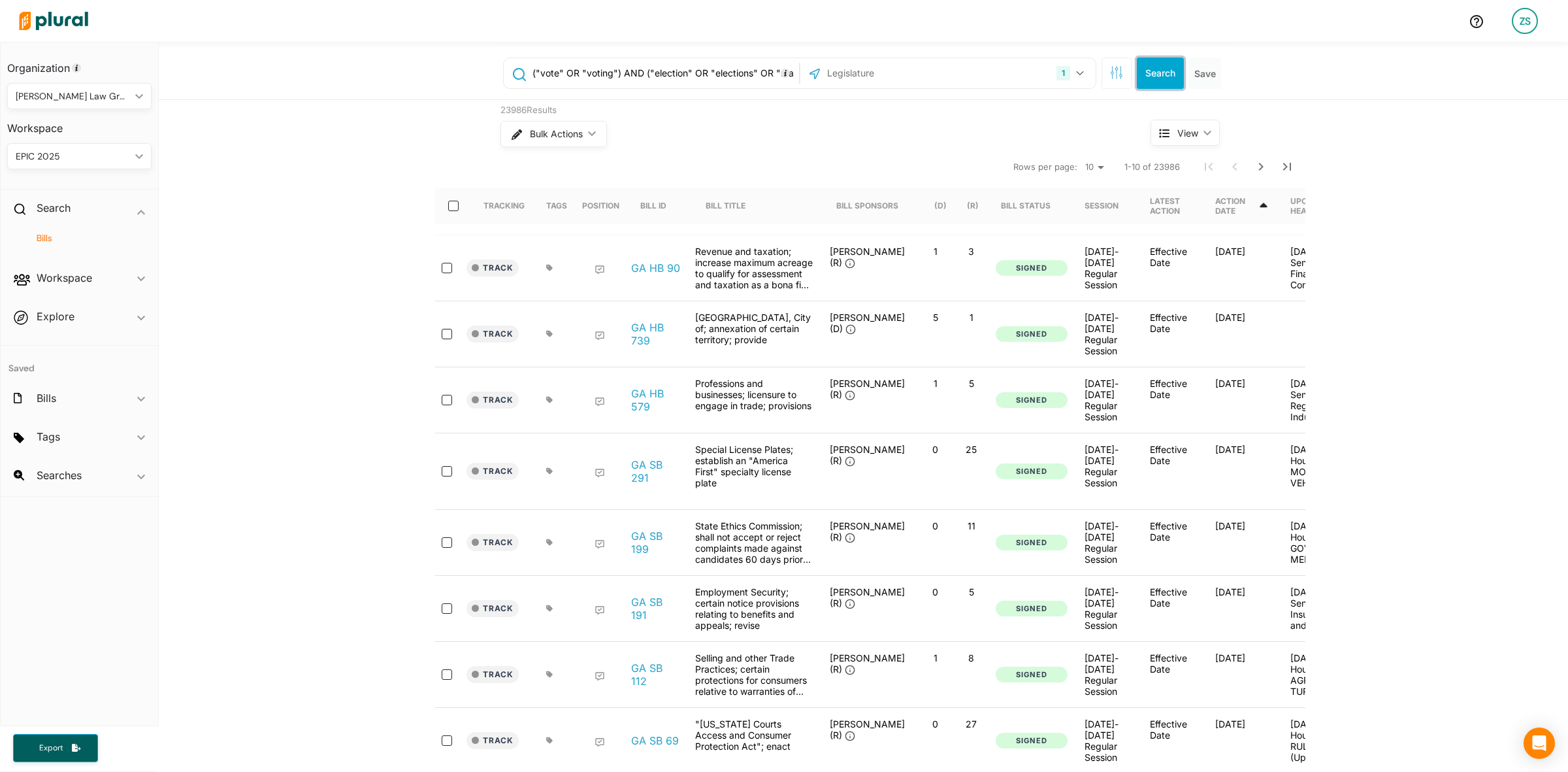
click at [1159, 77] on button "Search" at bounding box center [1160, 73] width 47 height 31
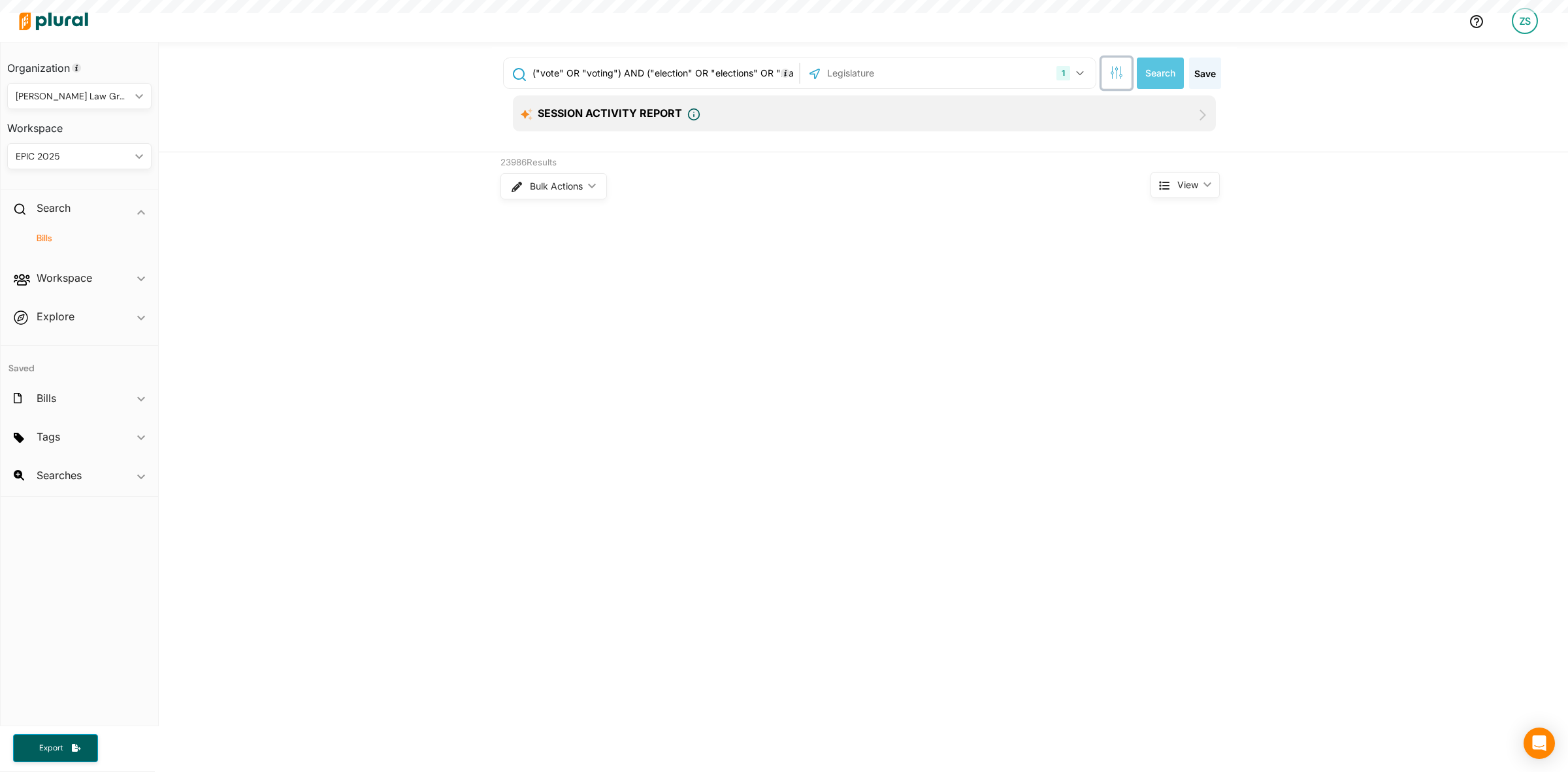
click at [1111, 72] on icon "button" at bounding box center [1117, 72] width 13 height 13
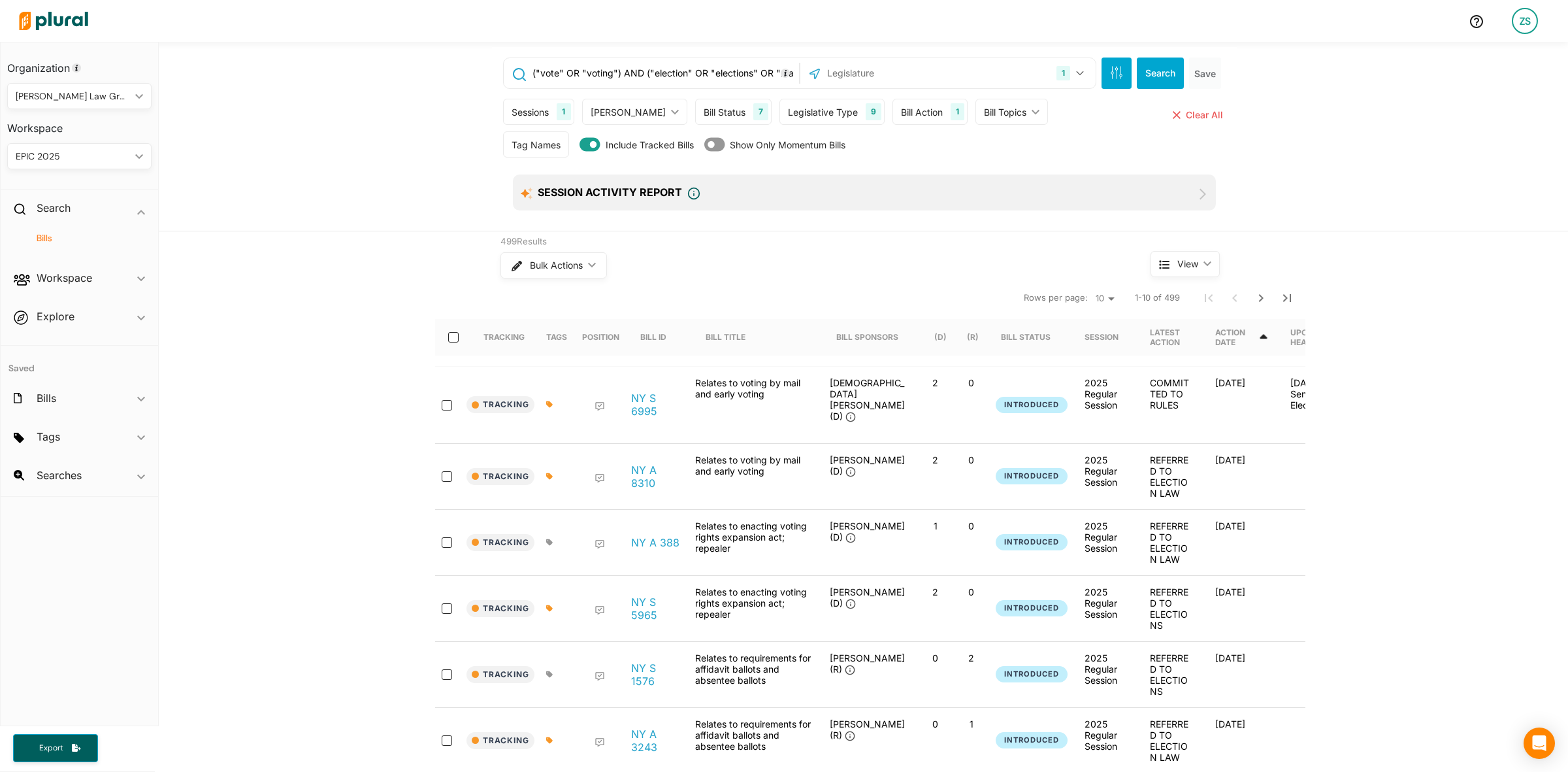
click at [666, 114] on icon "ic_keyboard_arrow_down" at bounding box center [672, 112] width 13 height 6
click at [549, 106] on div "Sessions 1" at bounding box center [539, 112] width 71 height 26
click at [515, 175] on session "2025 Regular Session" at bounding box center [520, 179] width 10 height 10
checkbox session "true"
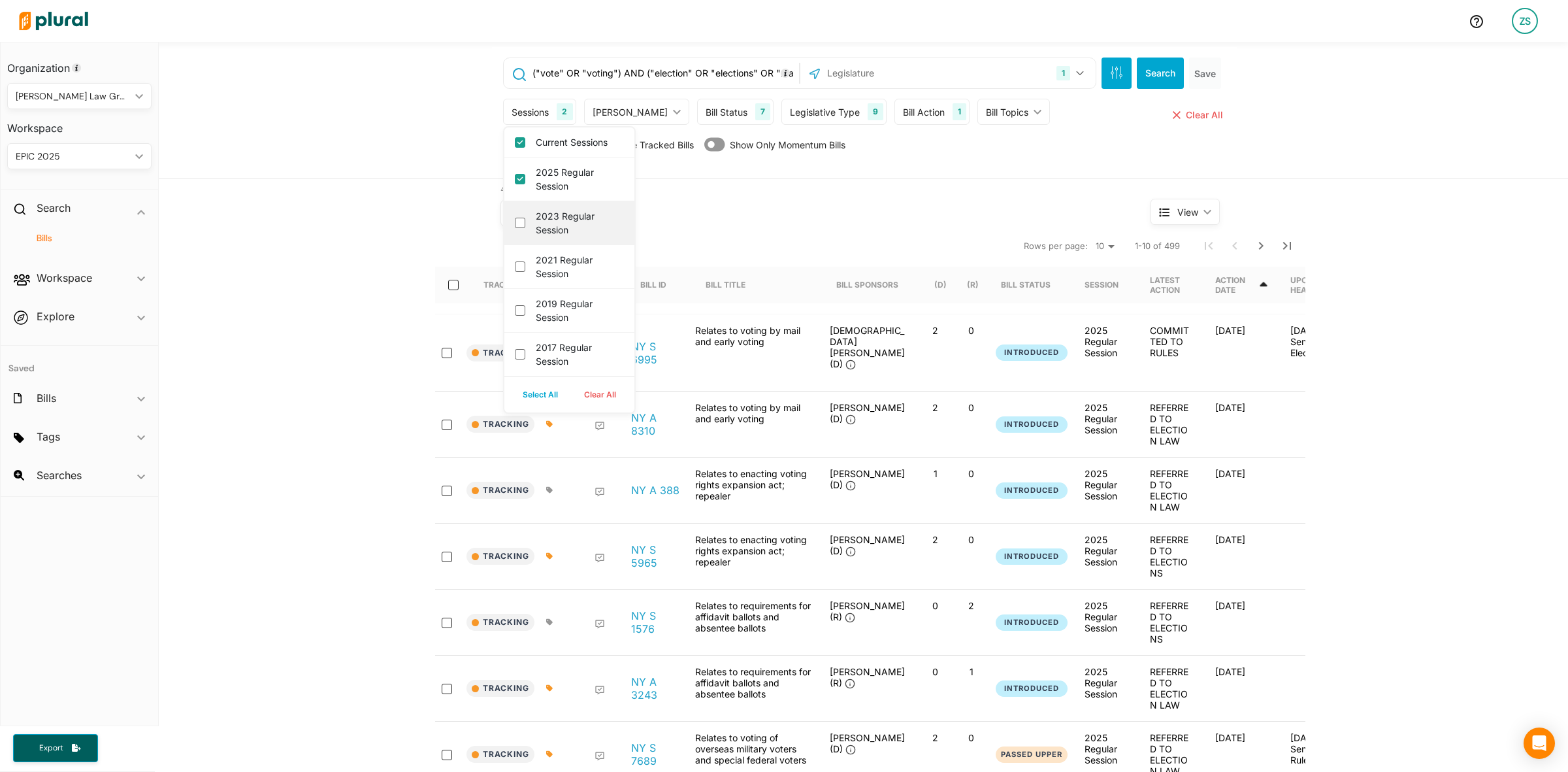
click at [513, 214] on div "2023 Regular Session" at bounding box center [570, 223] width 130 height 44
click at [515, 224] on session "2023 Regular Session" at bounding box center [520, 222] width 10 height 10
checkbox session "true"
click at [526, 394] on button "Select All" at bounding box center [540, 394] width 61 height 19
checkbox session "true"
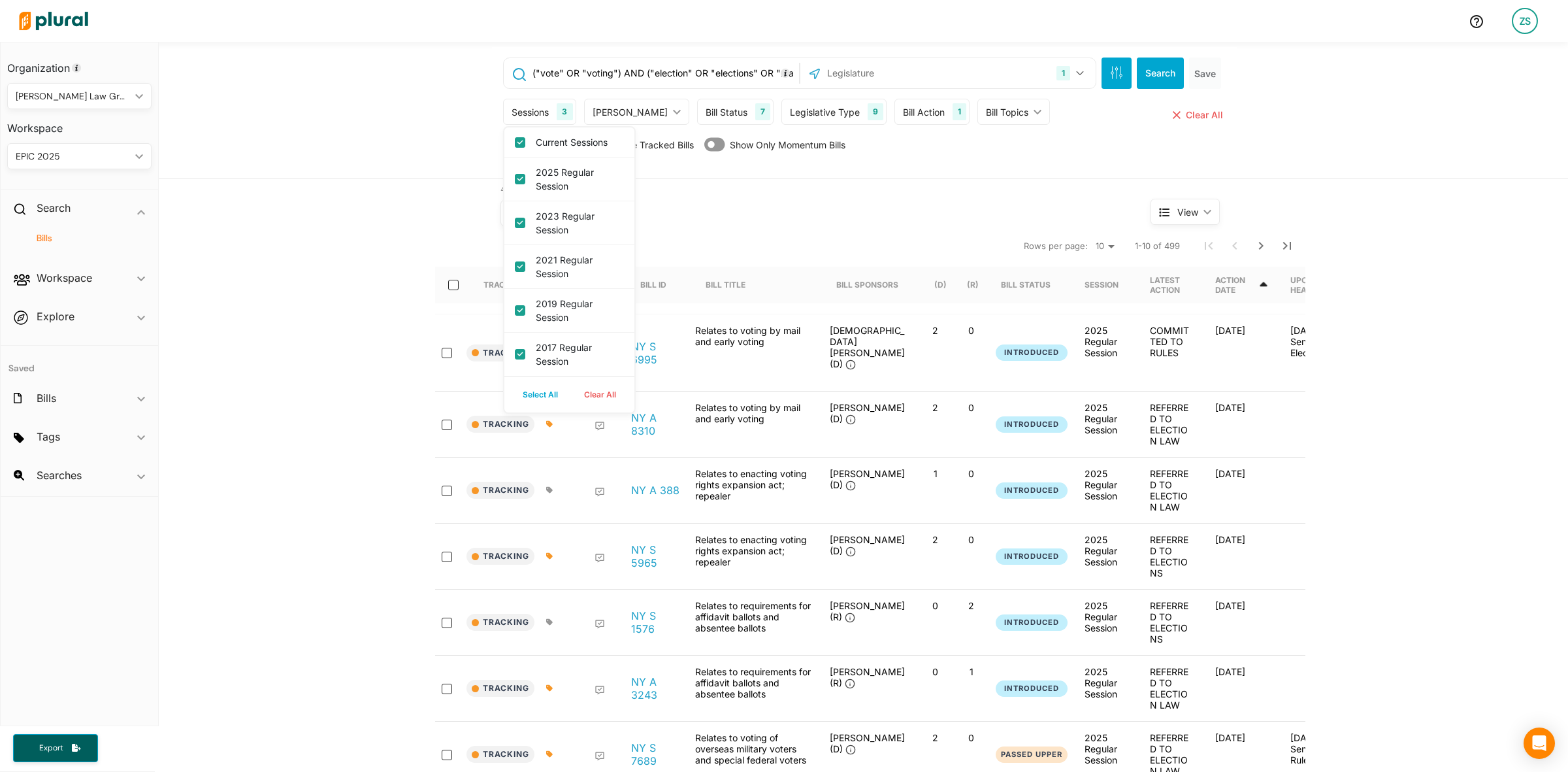
checkbox session "true"
click at [1140, 70] on button "Search" at bounding box center [1160, 73] width 47 height 31
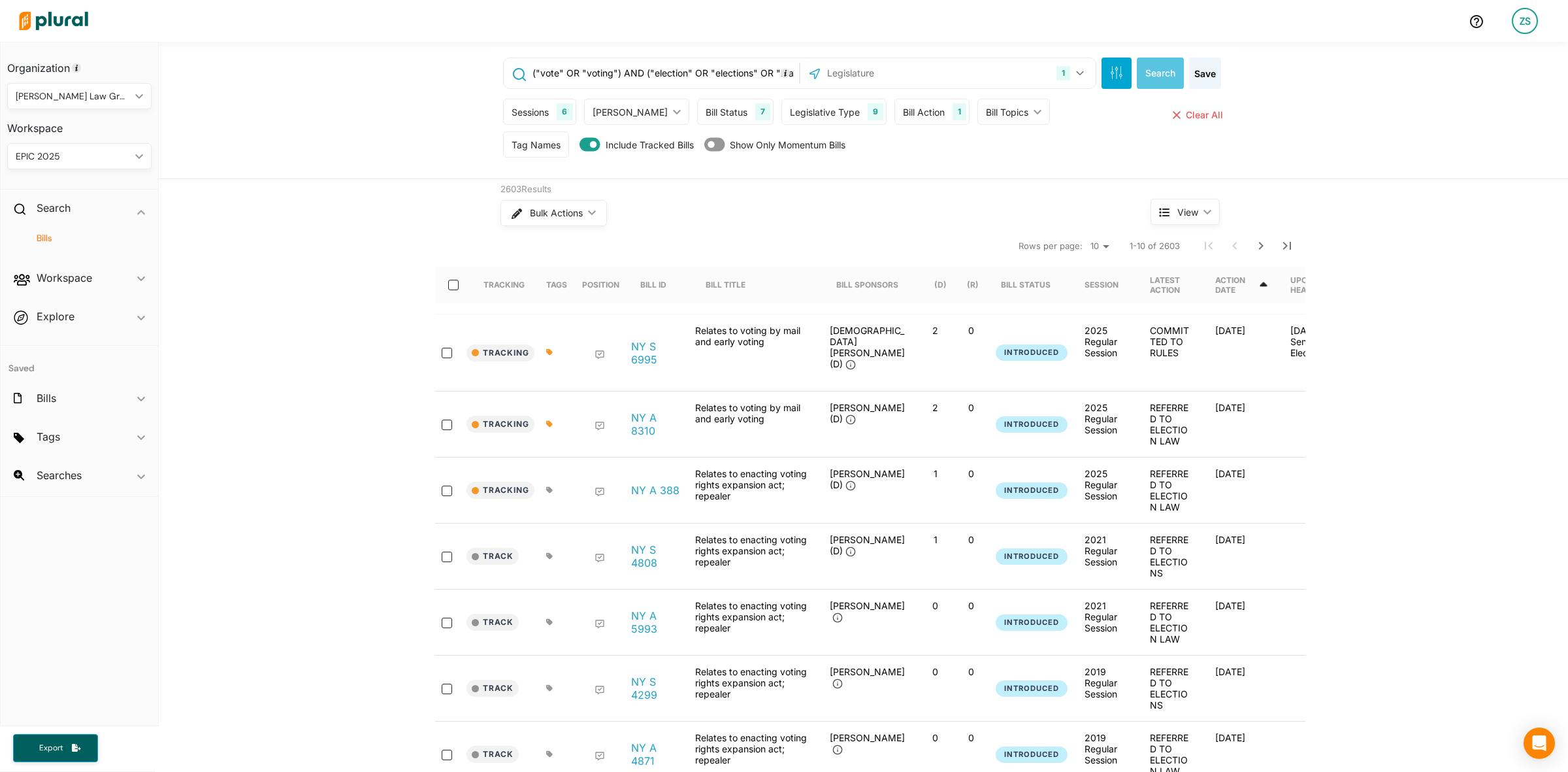
click at [719, 106] on div "Bill Status 7" at bounding box center [736, 112] width 77 height 26
click at [709, 142] on input "Introduced" at bounding box center [714, 142] width 10 height 10
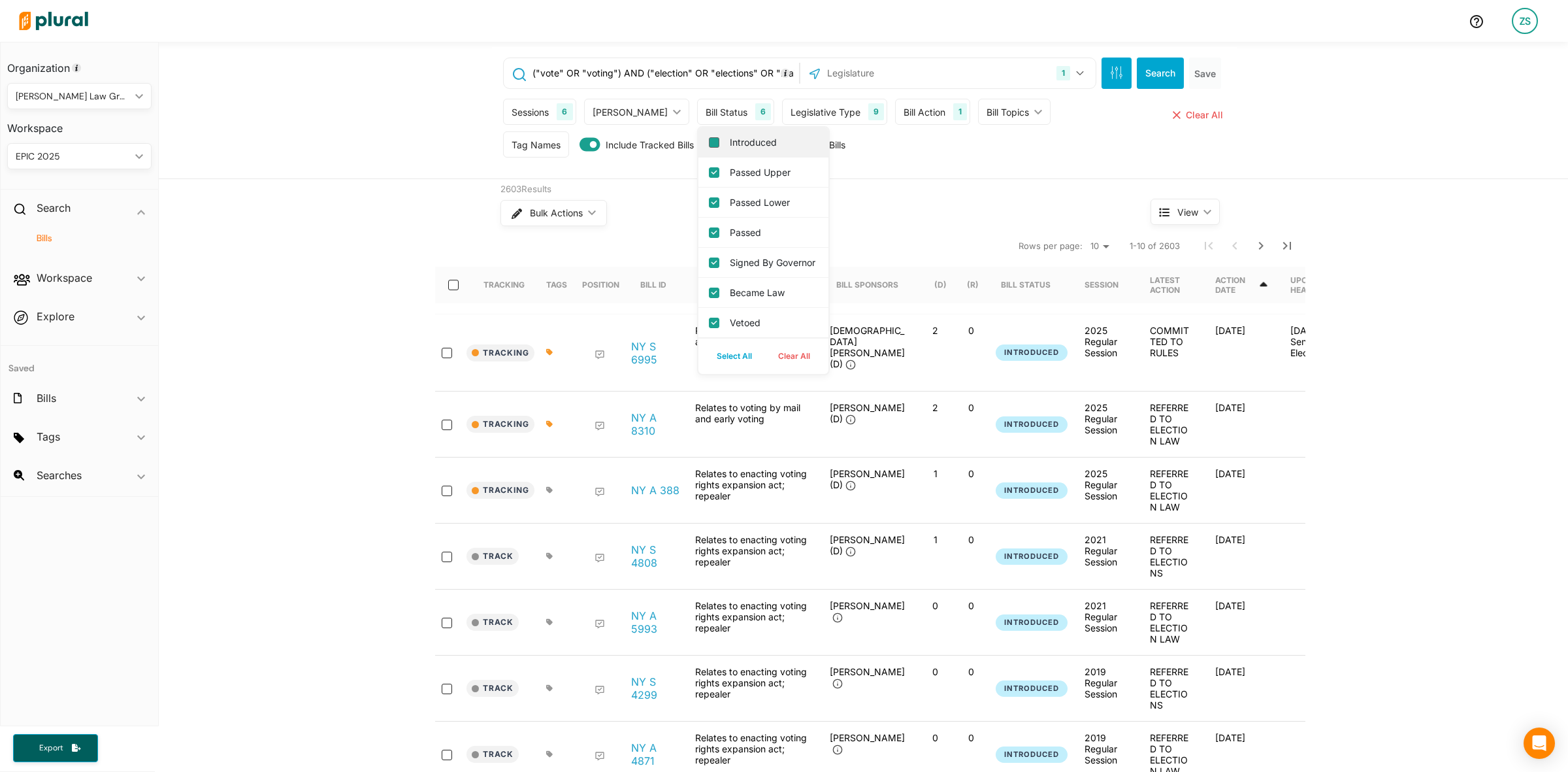
click at [709, 142] on input "Introduced" at bounding box center [714, 142] width 10 height 10
click at [704, 366] on button "Select All" at bounding box center [734, 356] width 61 height 19
click at [765, 366] on button "Clear All" at bounding box center [794, 356] width 58 height 19
checkbox input "false"
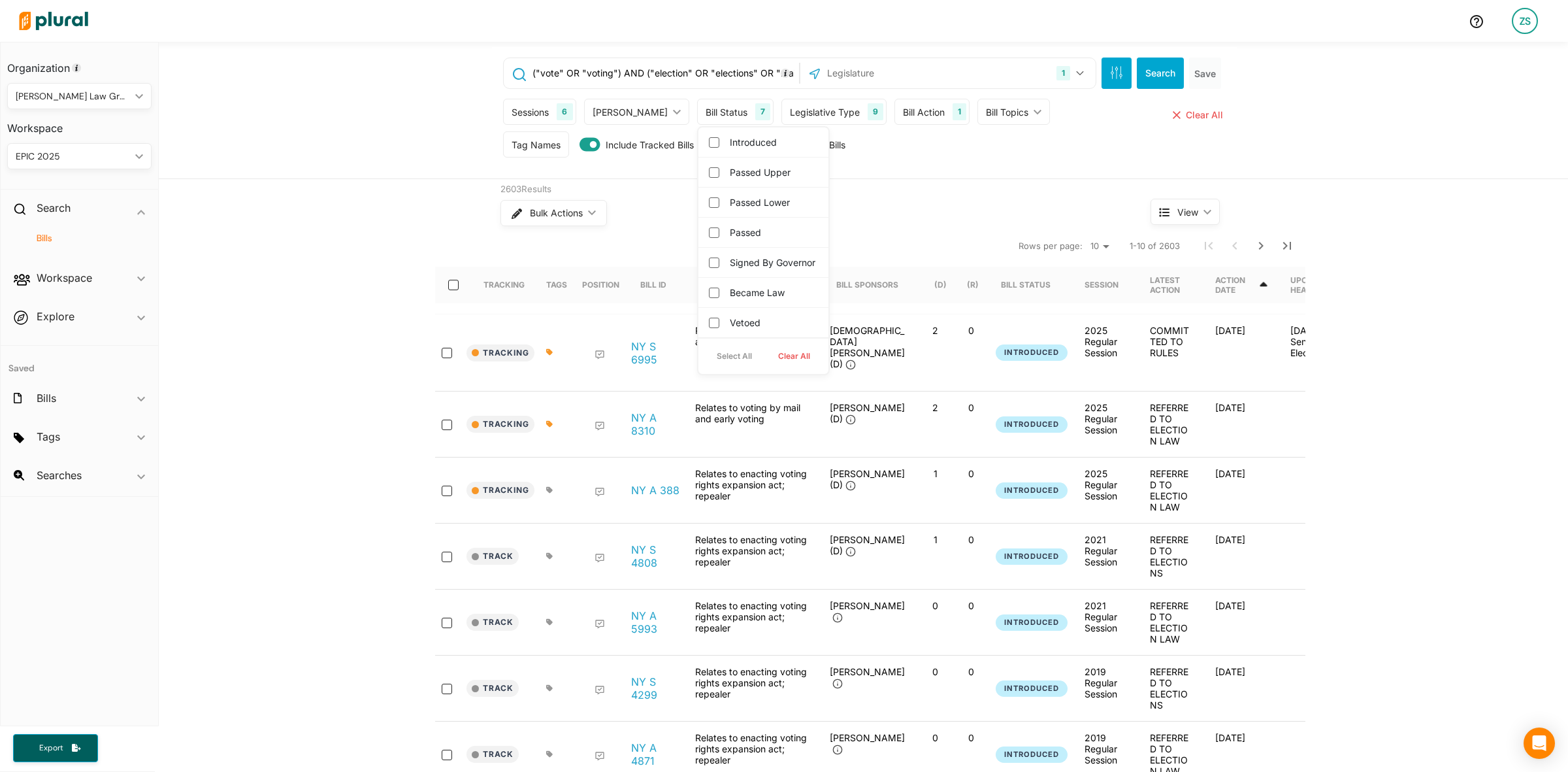
checkbox input "false"
checkbox governor "false"
checkbox input "false"
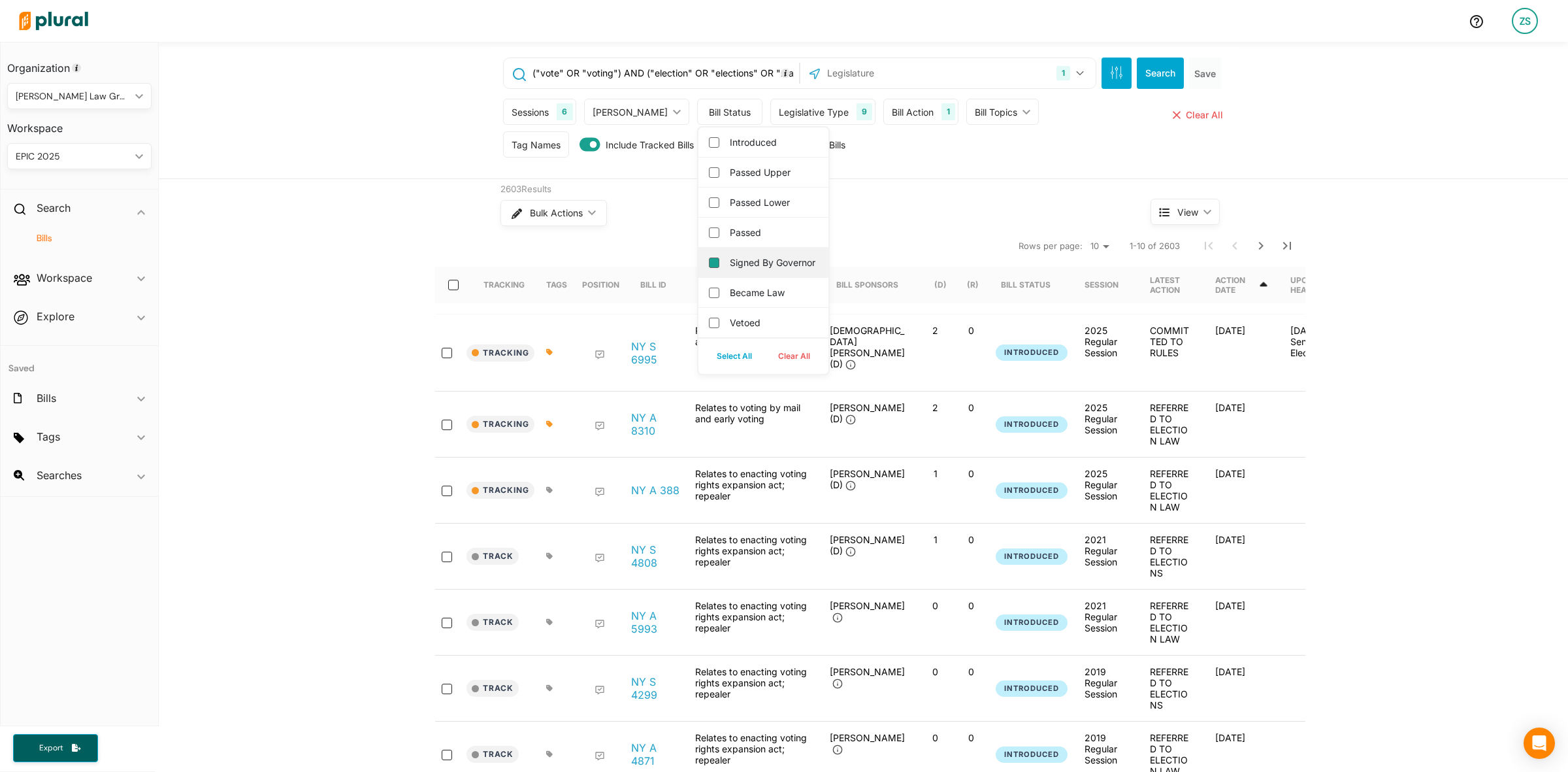
click at [709, 268] on governor "Signed by Governor" at bounding box center [714, 263] width 10 height 10
checkbox governor "true"
click at [709, 298] on input "Became Law" at bounding box center [714, 292] width 10 height 10
checkbox input "true"
click at [709, 232] on input "Passed" at bounding box center [714, 233] width 10 height 10
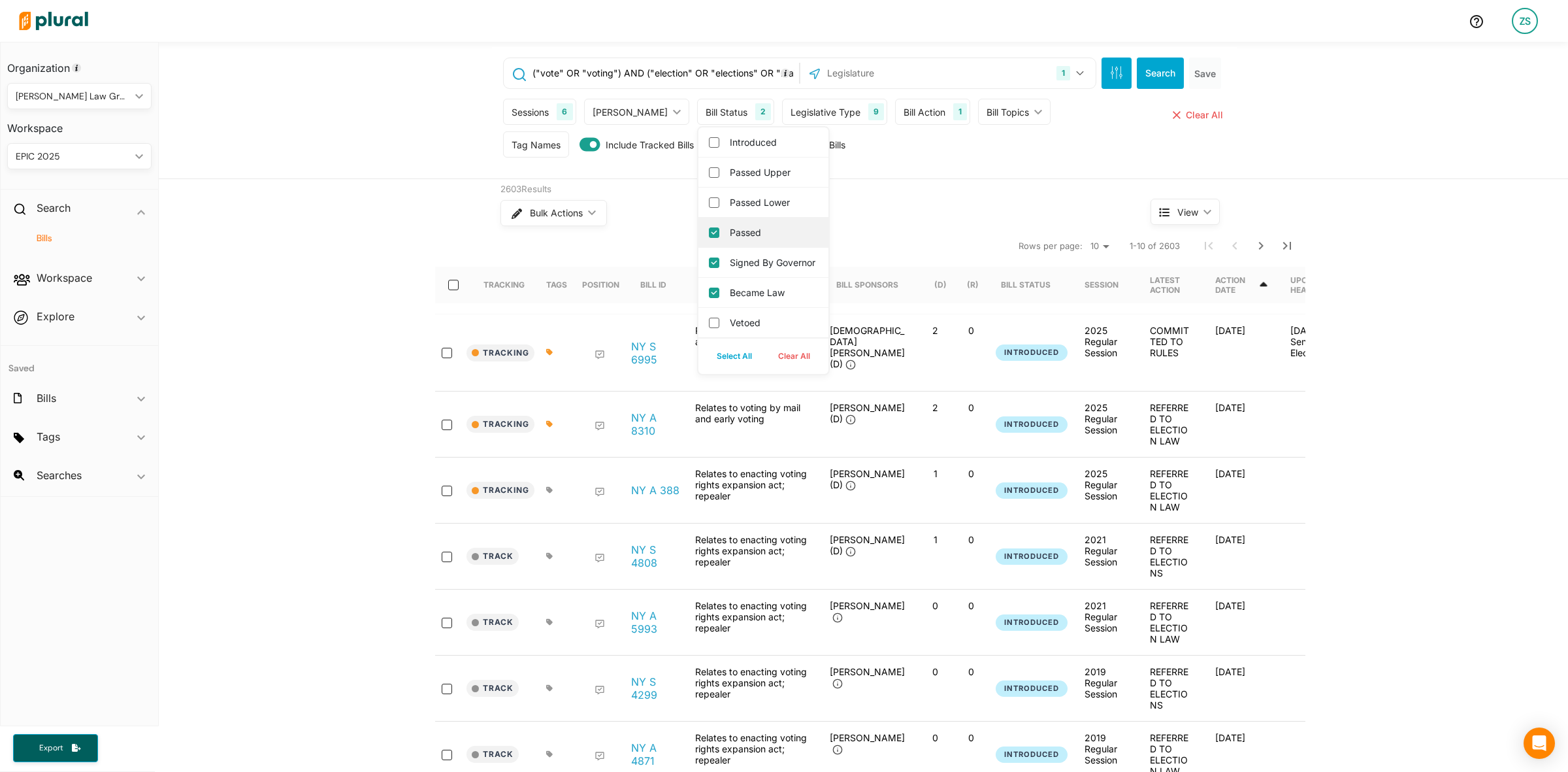
checkbox input "true"
click at [704, 366] on button "Select All" at bounding box center [734, 356] width 61 height 19
checkbox input "true"
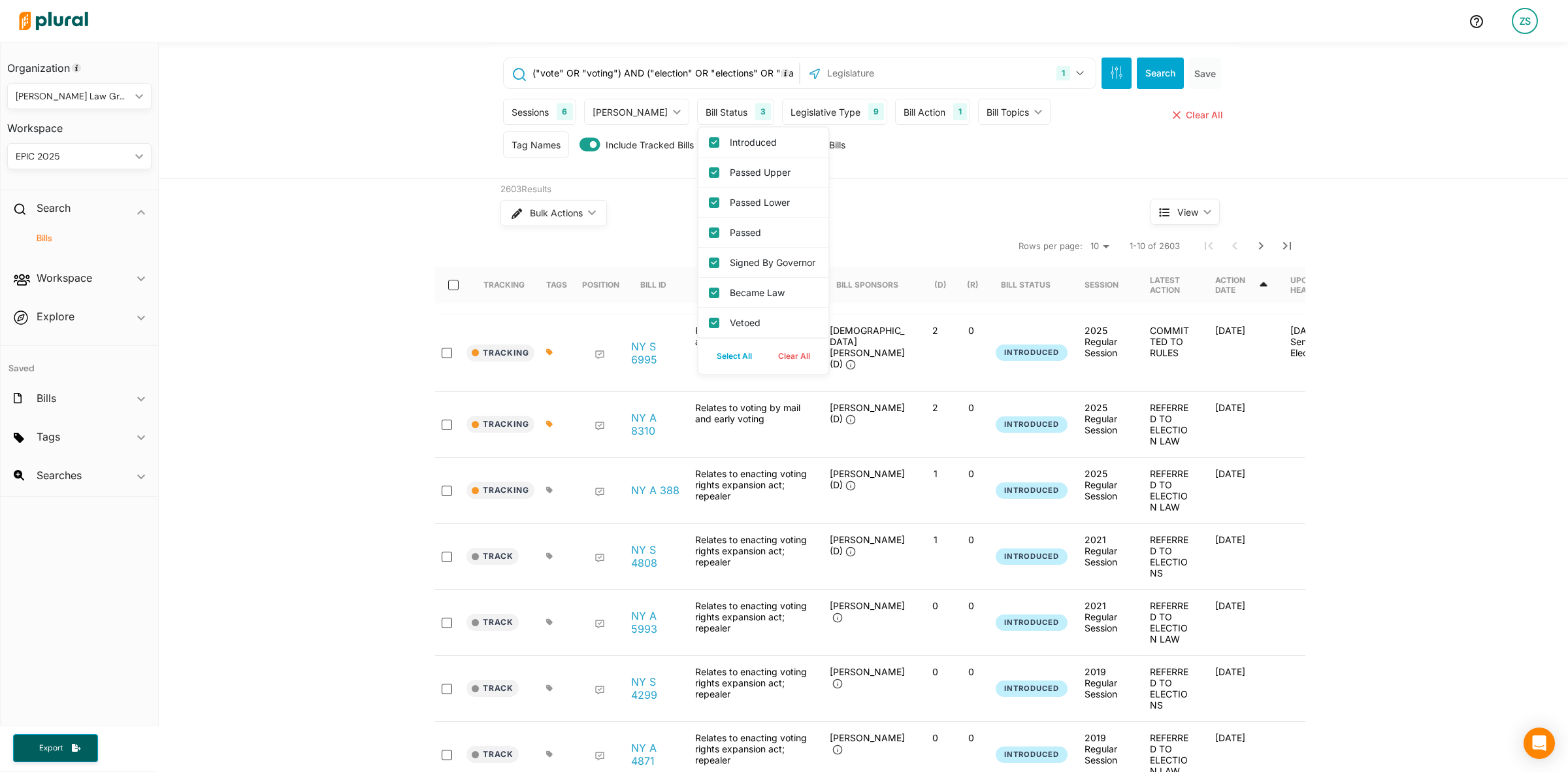
checkbox input "true"
click at [765, 366] on button "Clear All" at bounding box center [794, 356] width 58 height 19
checkbox input "false"
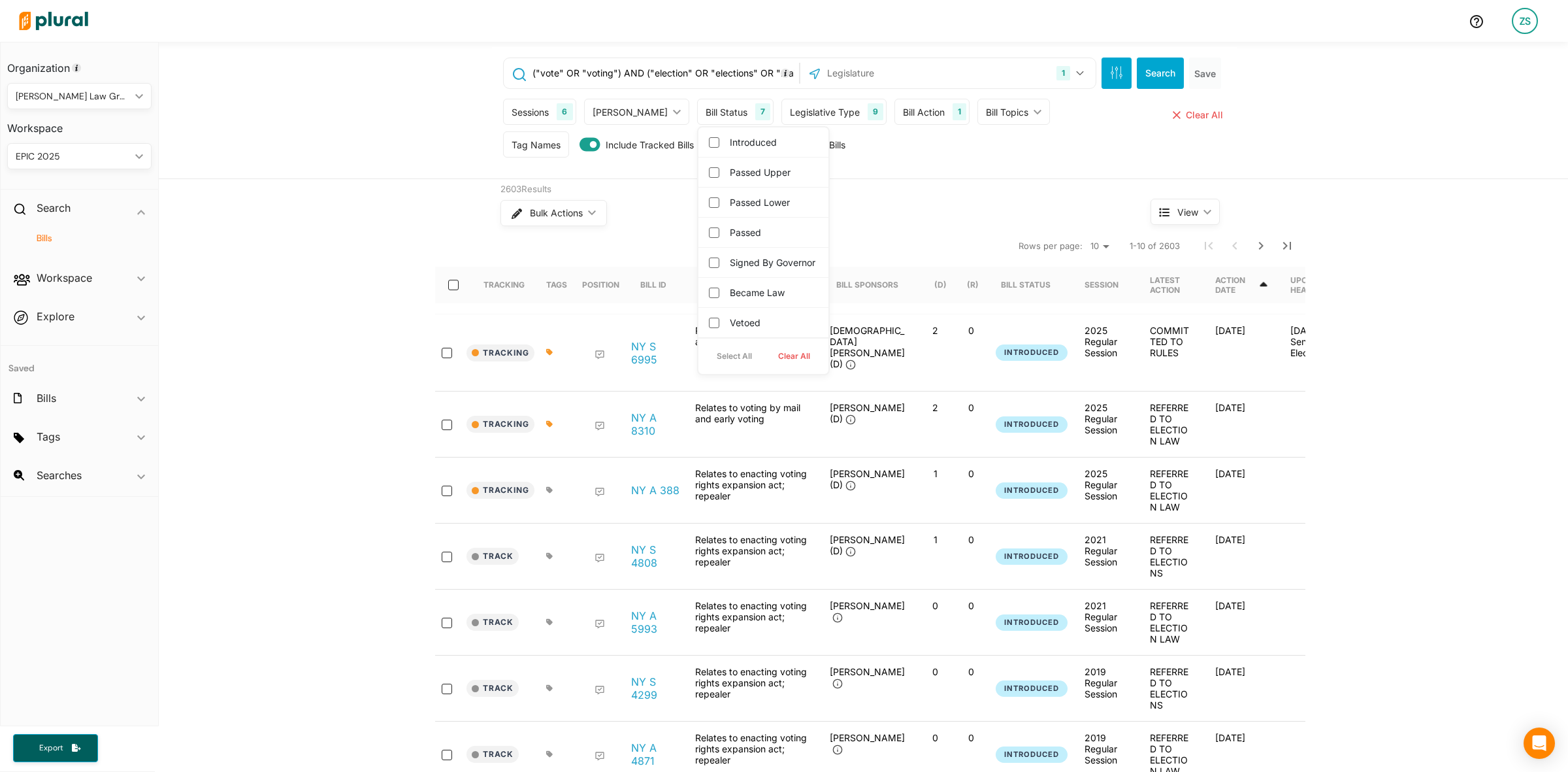
checkbox input "false"
checkbox governor "false"
checkbox input "false"
click at [709, 268] on governor "Signed by Governor" at bounding box center [714, 263] width 10 height 10
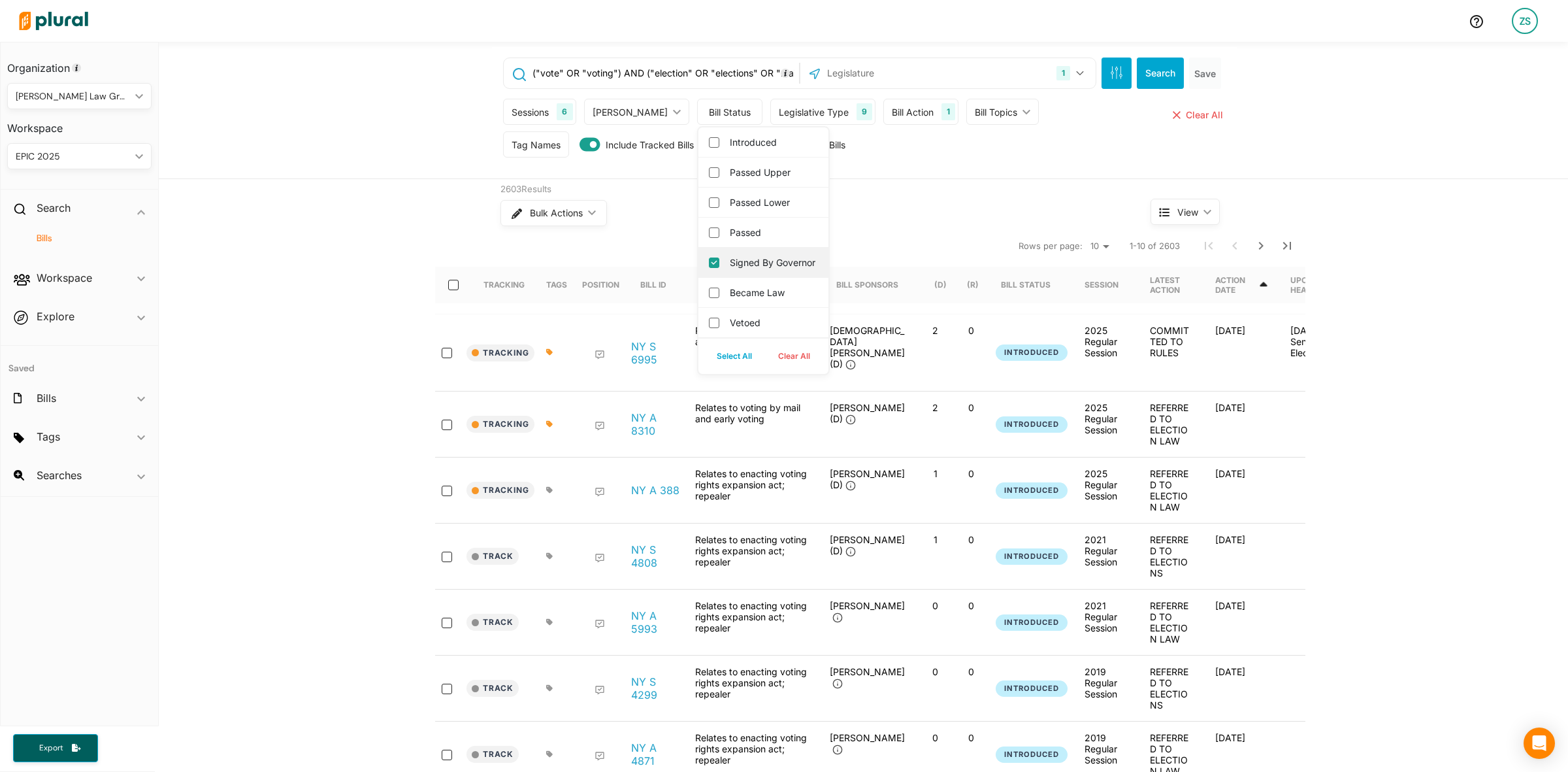
checkbox governor "true"
click at [709, 234] on input "Passed" at bounding box center [714, 233] width 10 height 10
checkbox input "true"
click at [709, 298] on input "Became Law" at bounding box center [714, 292] width 10 height 10
checkbox input "true"
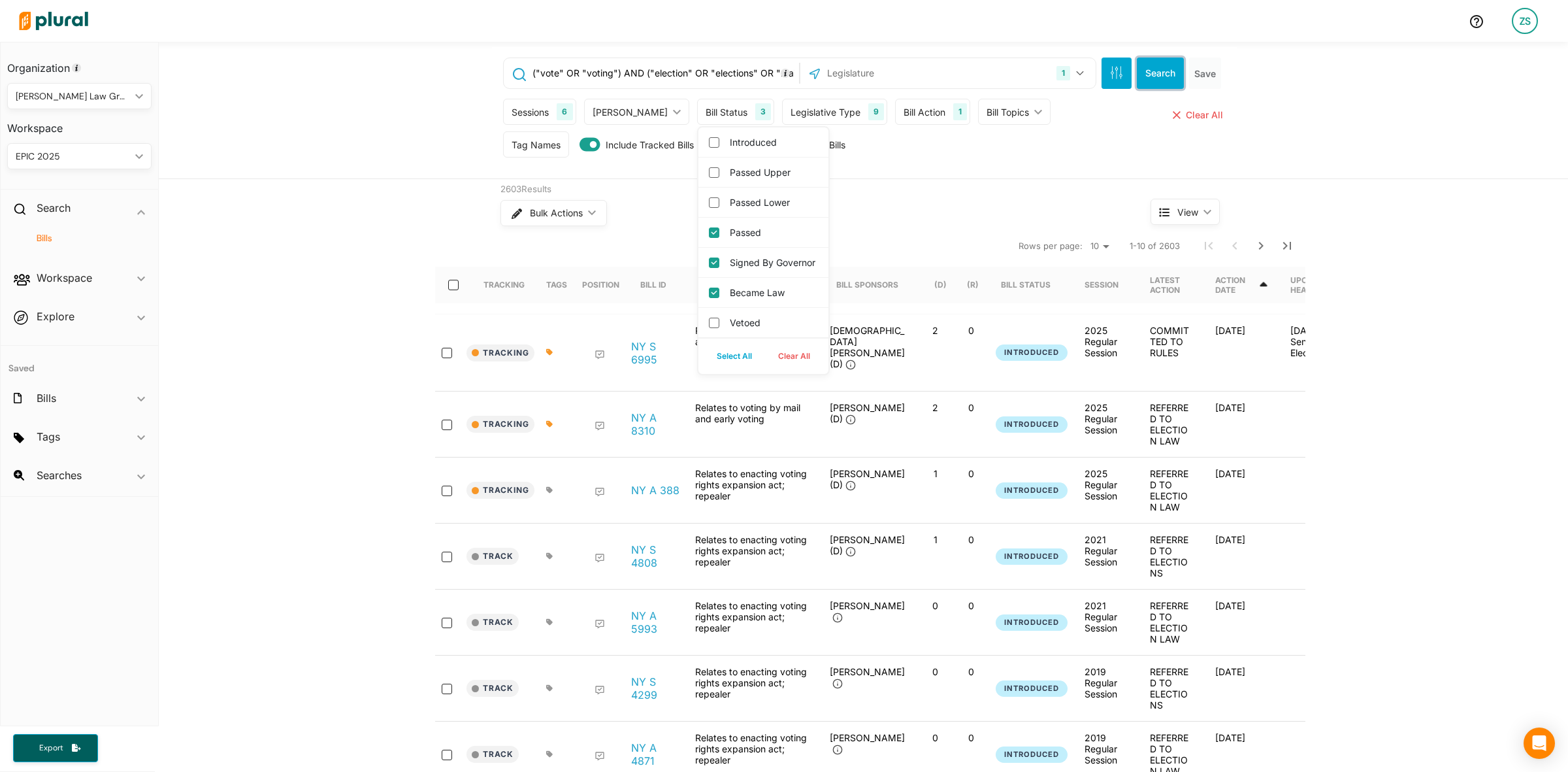
click at [1144, 72] on button "Search" at bounding box center [1160, 73] width 47 height 31
